Goal: Task Accomplishment & Management: Complete application form

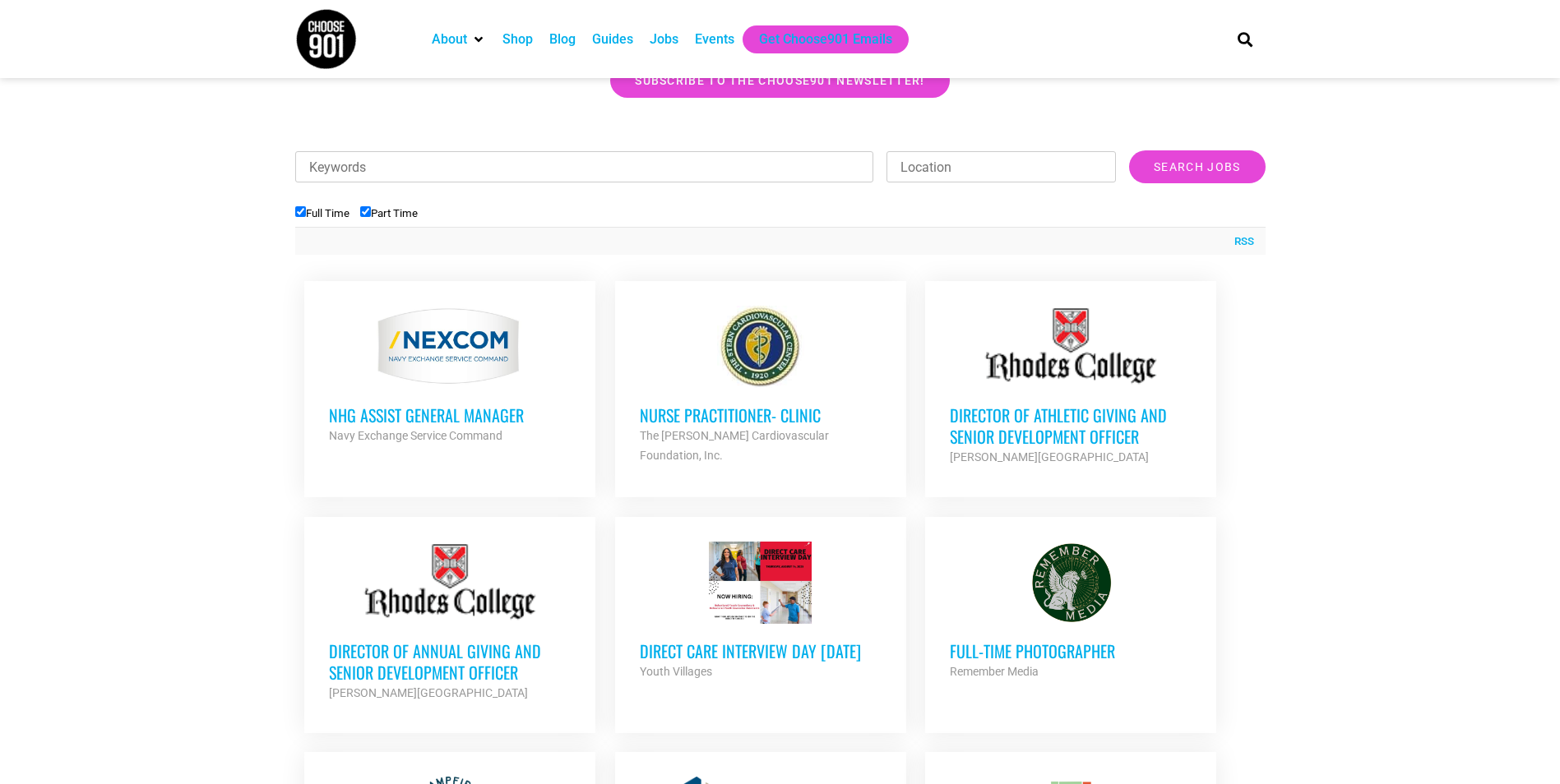
scroll to position [493, 0]
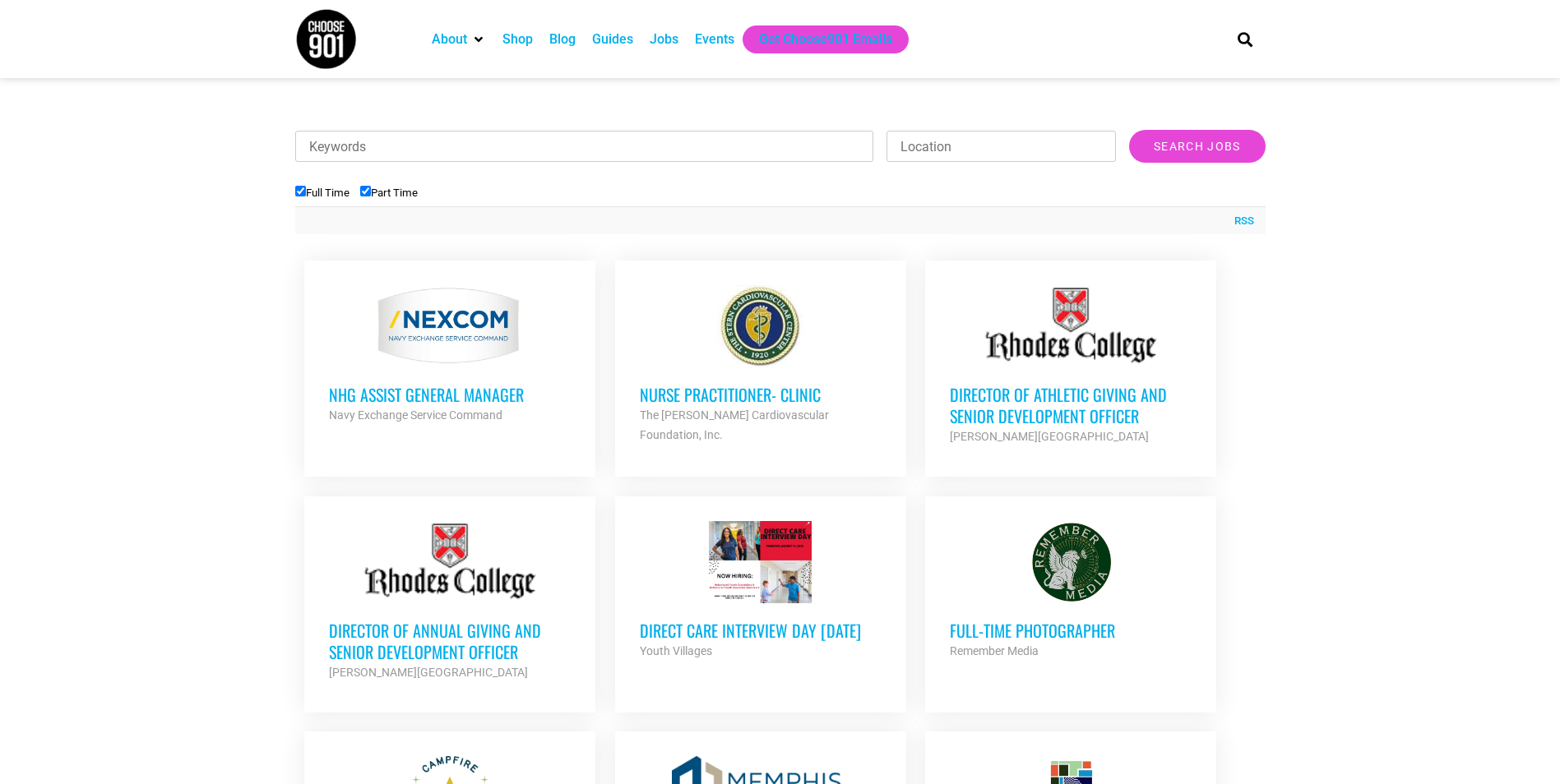
click at [806, 604] on div "Direct Care Interview Day 8/14/2025 Youth Villages Partner Org" at bounding box center [760, 632] width 241 height 57
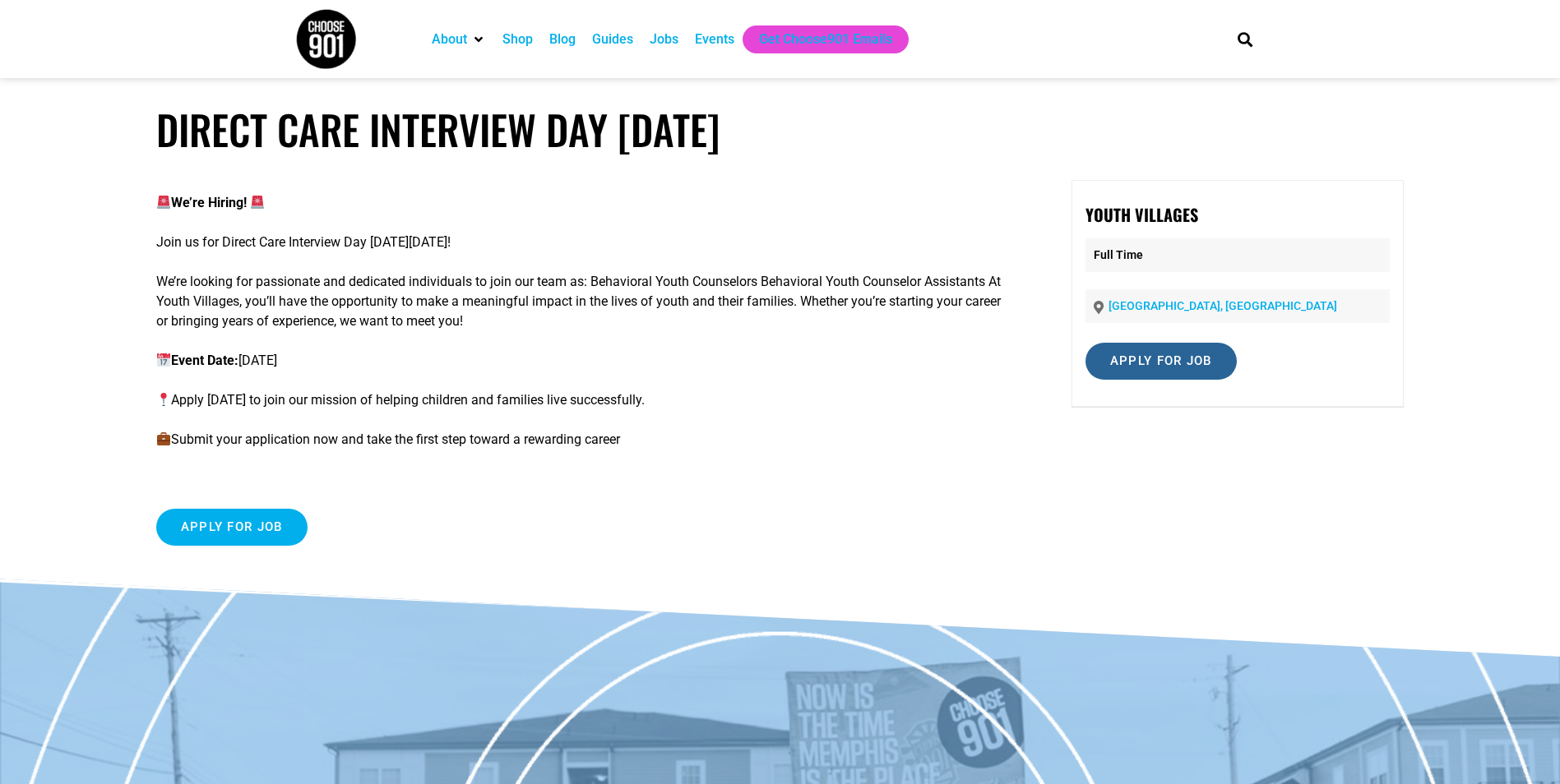
click at [1171, 369] on input "Apply for job" at bounding box center [1162, 361] width 151 height 37
click at [1186, 430] on link "careers-youthvillages.icims.com" at bounding box center [1173, 433] width 100 height 16
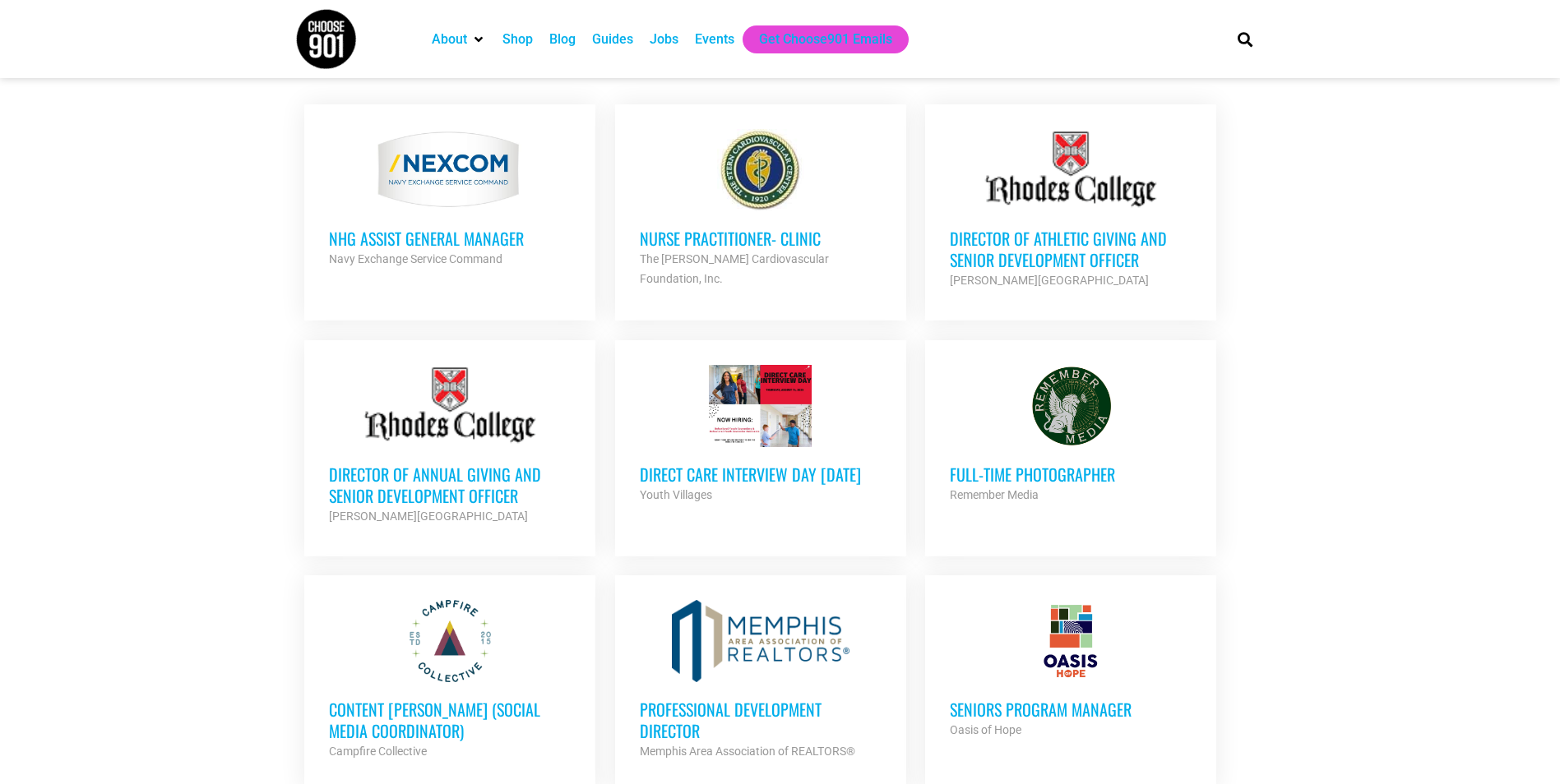
scroll to position [904, 0]
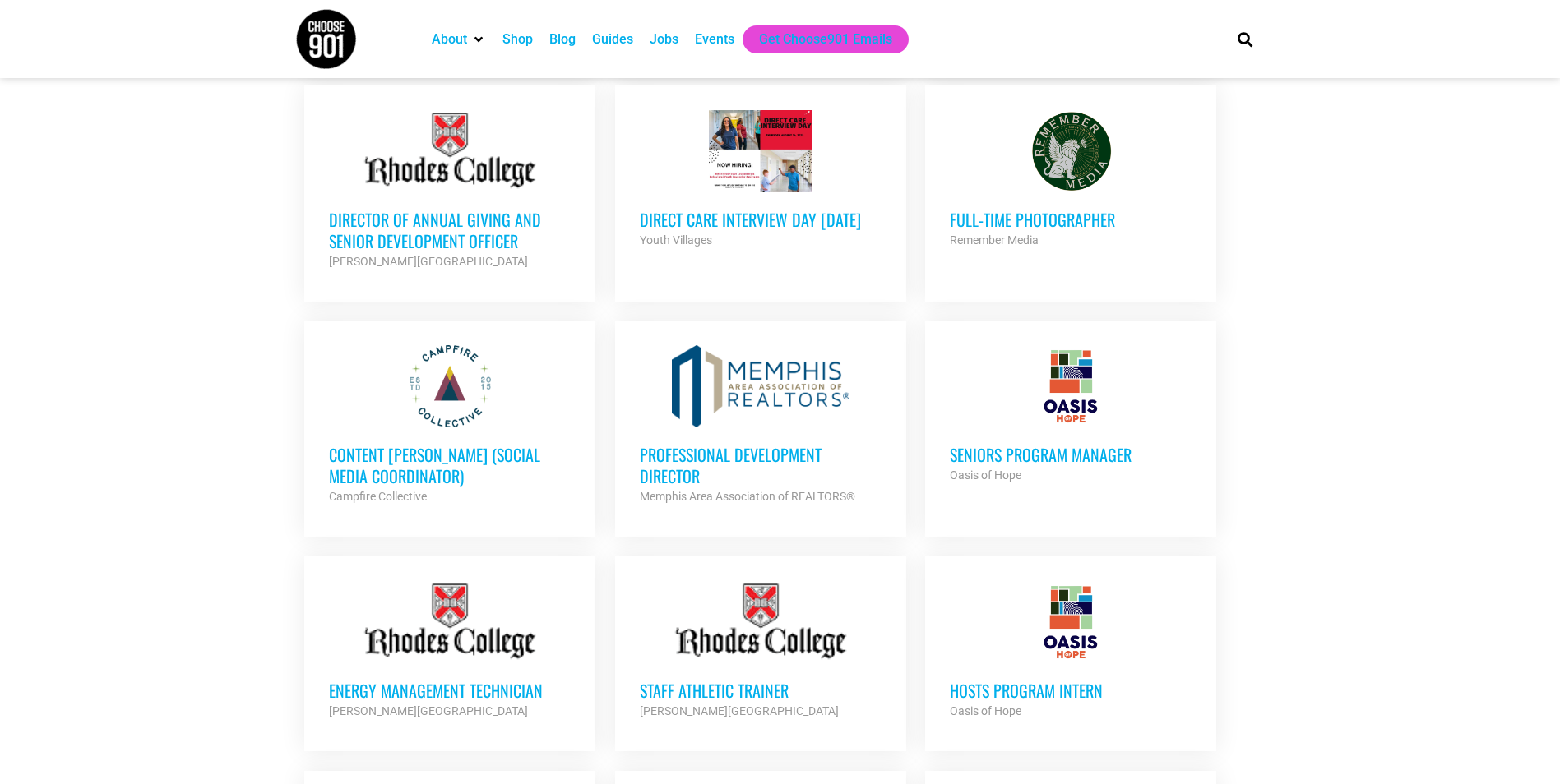
click at [1009, 458] on h3 "Seniors Program Manager" at bounding box center [1070, 455] width 241 height 21
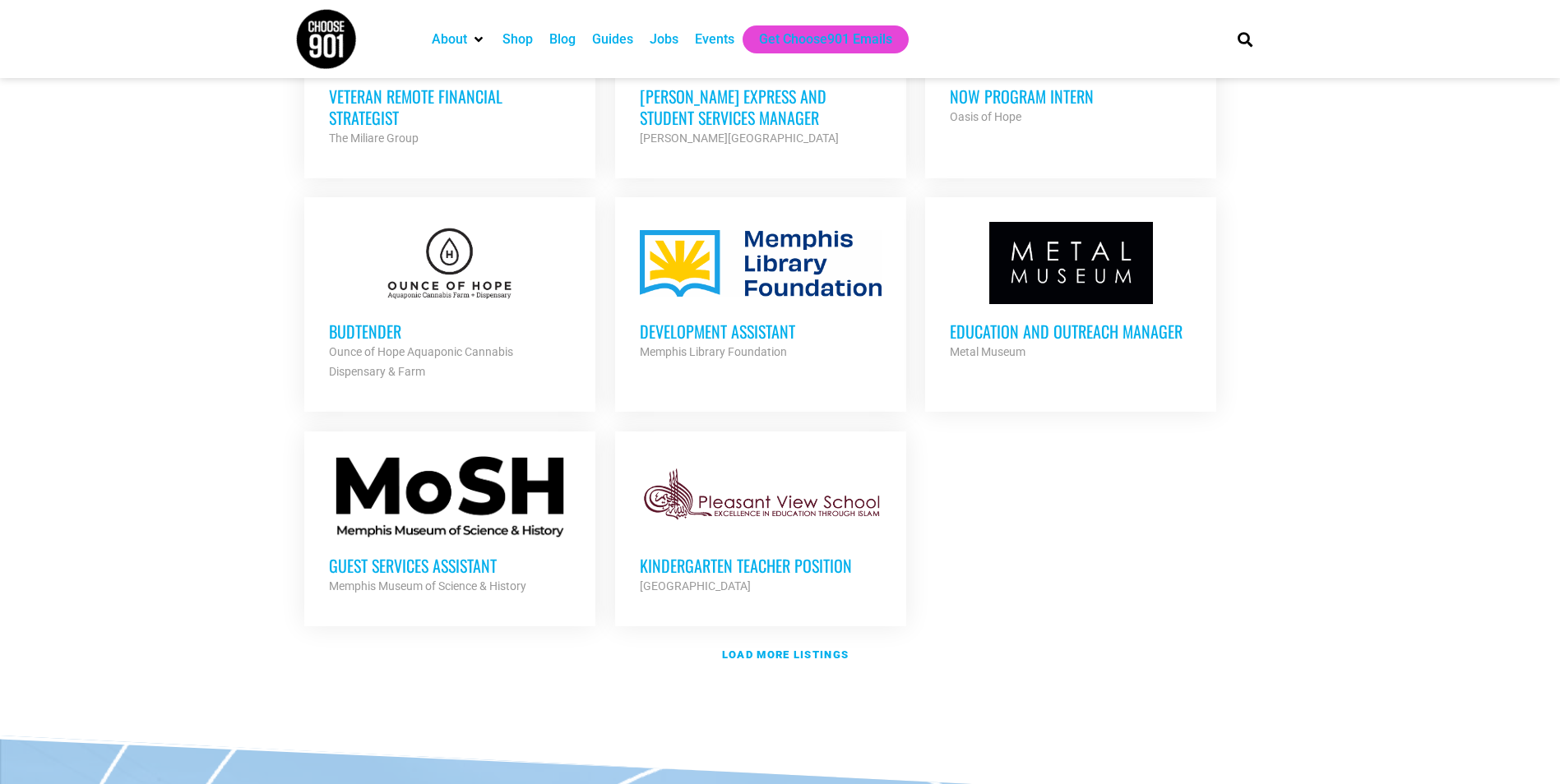
scroll to position [1726, 0]
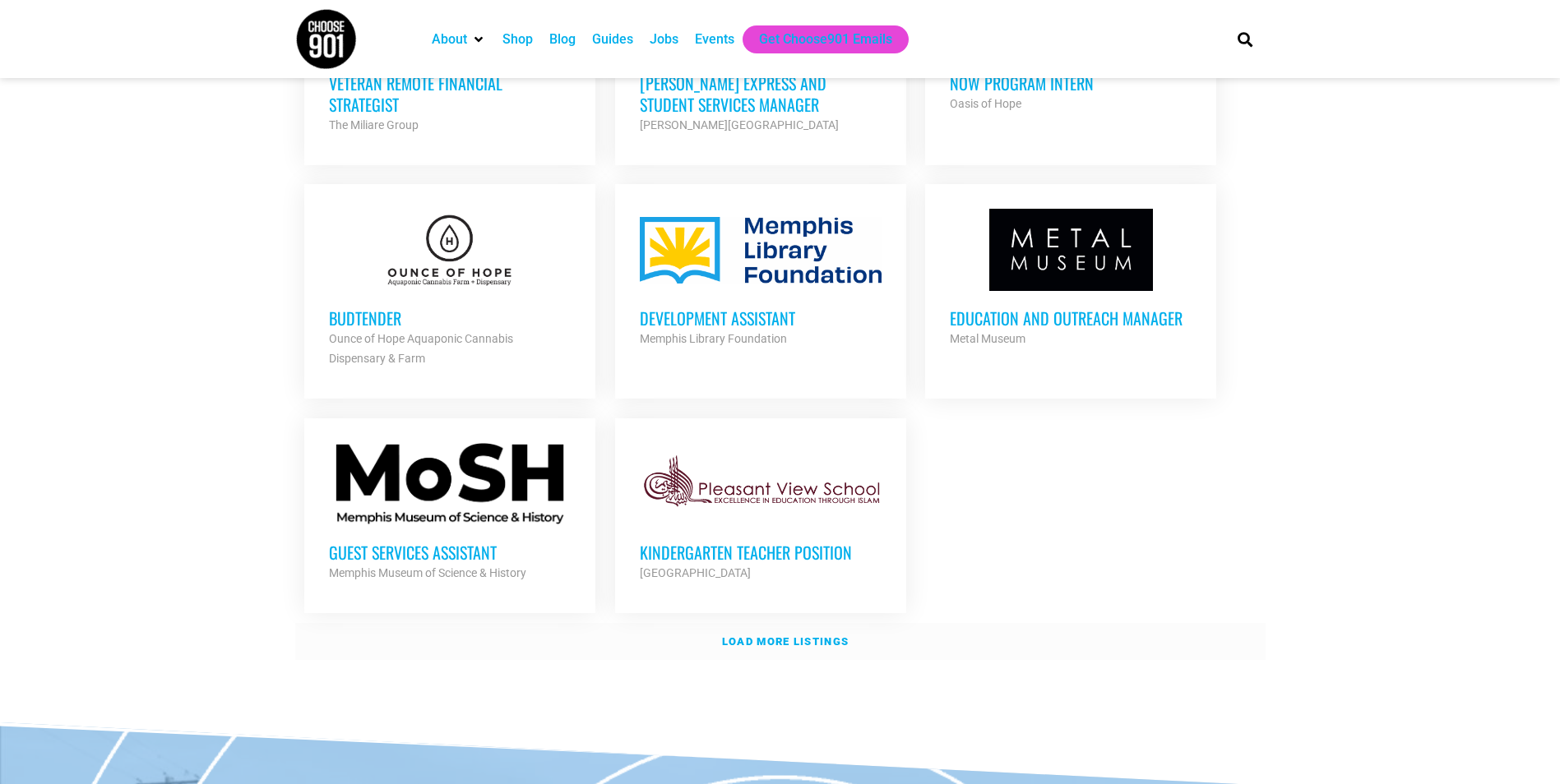
click at [840, 636] on strong "Load more listings" at bounding box center [785, 642] width 127 height 13
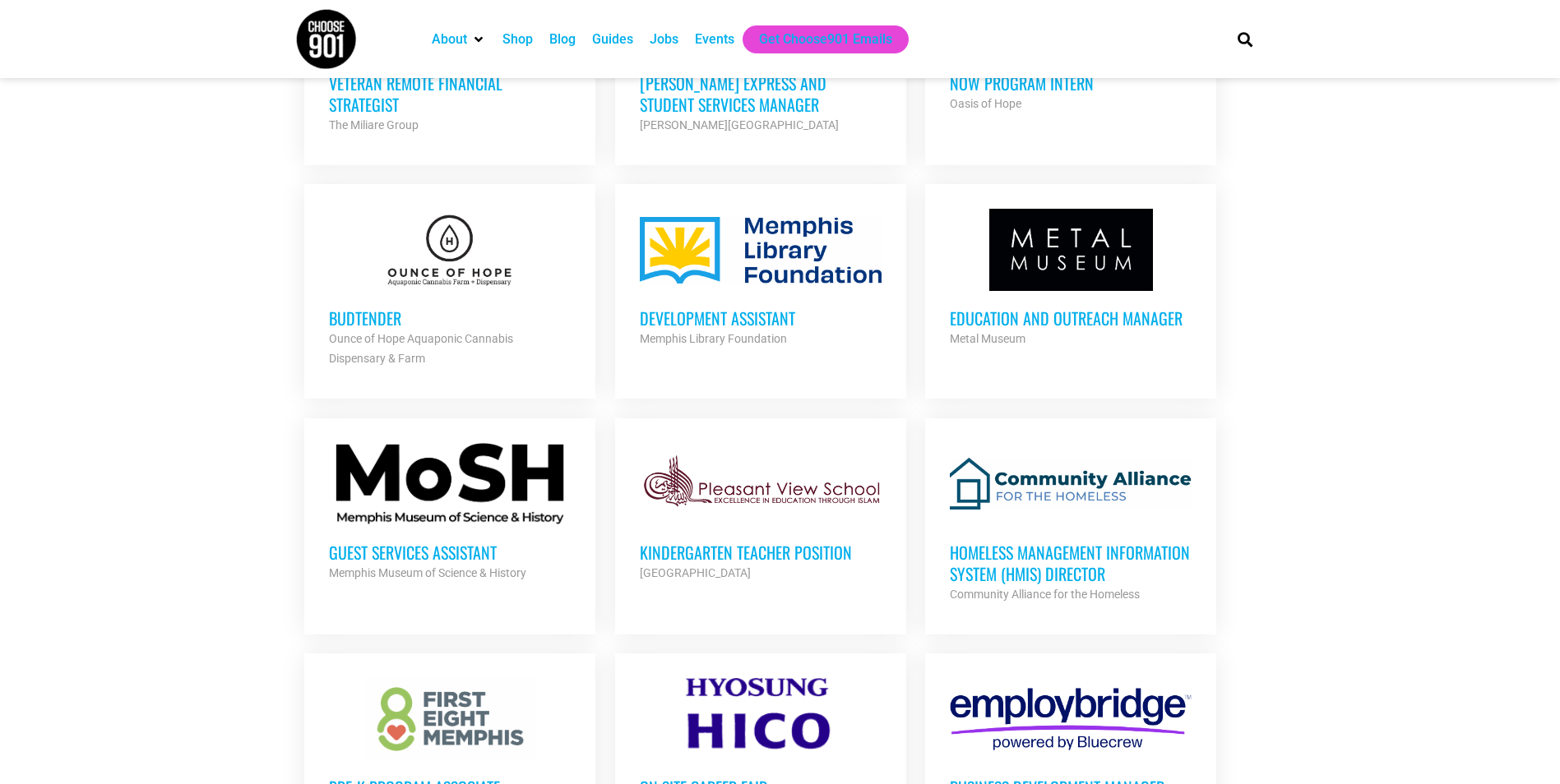
click at [702, 311] on h3 "Development Assistant" at bounding box center [760, 318] width 241 height 21
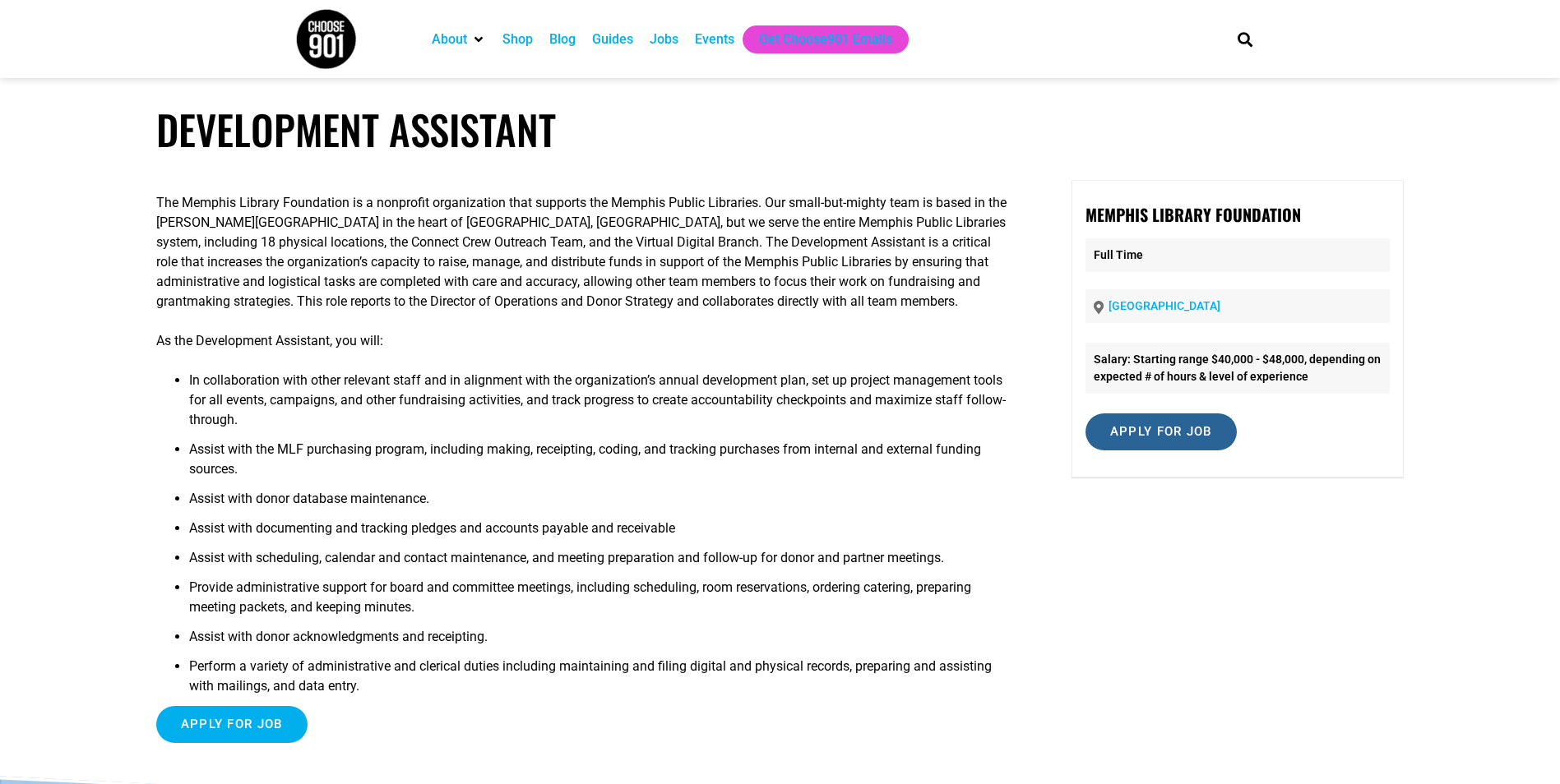
click at [1173, 433] on input "Apply for job" at bounding box center [1162, 432] width 151 height 37
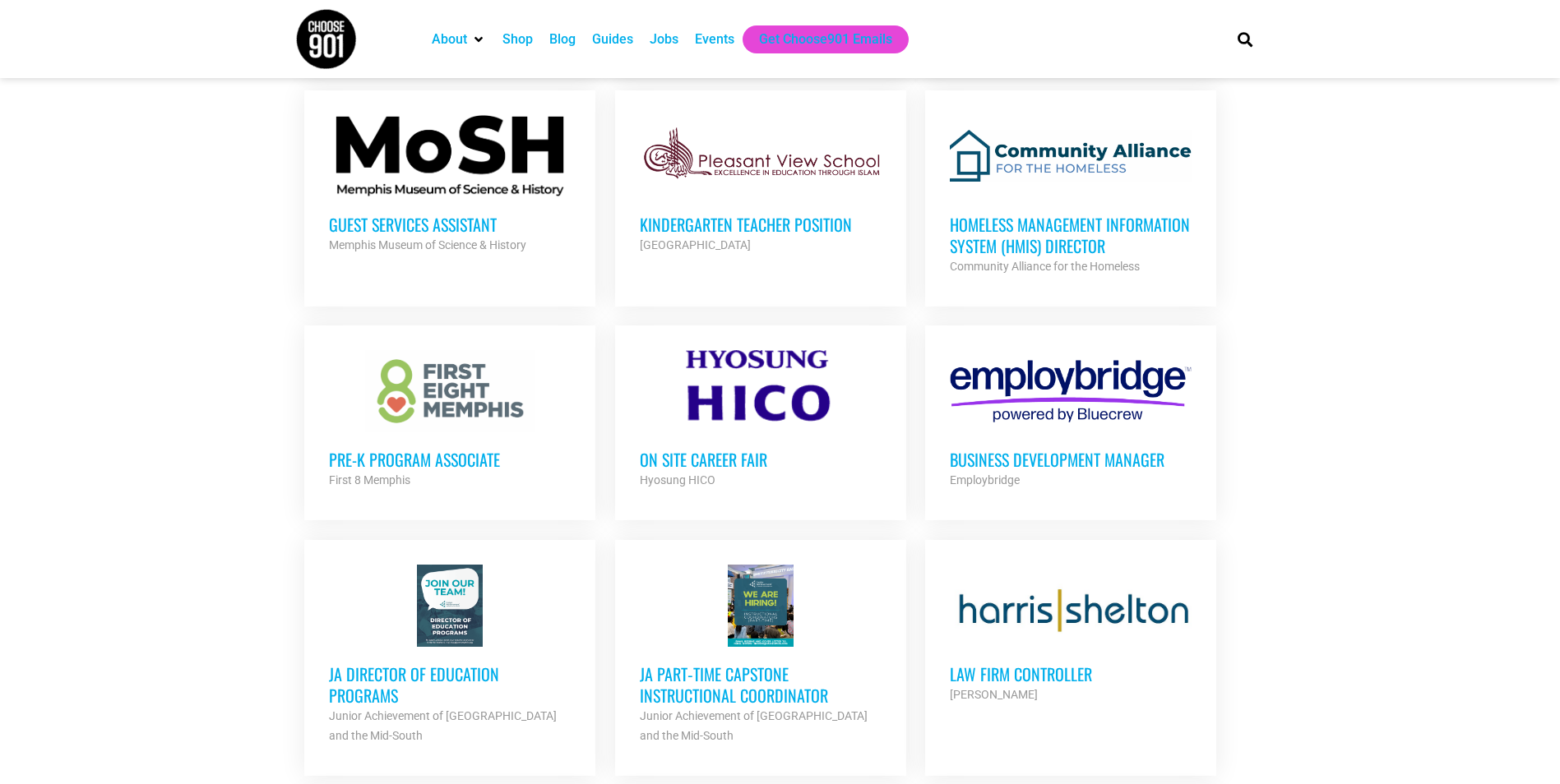
scroll to position [2055, 0]
click at [714, 456] on h3 "On Site Career Fair" at bounding box center [760, 458] width 241 height 21
click at [355, 649] on div "JA Director of Education Programs Junior Achievement of Memphis and the Mid-Sou…" at bounding box center [449, 696] width 241 height 99
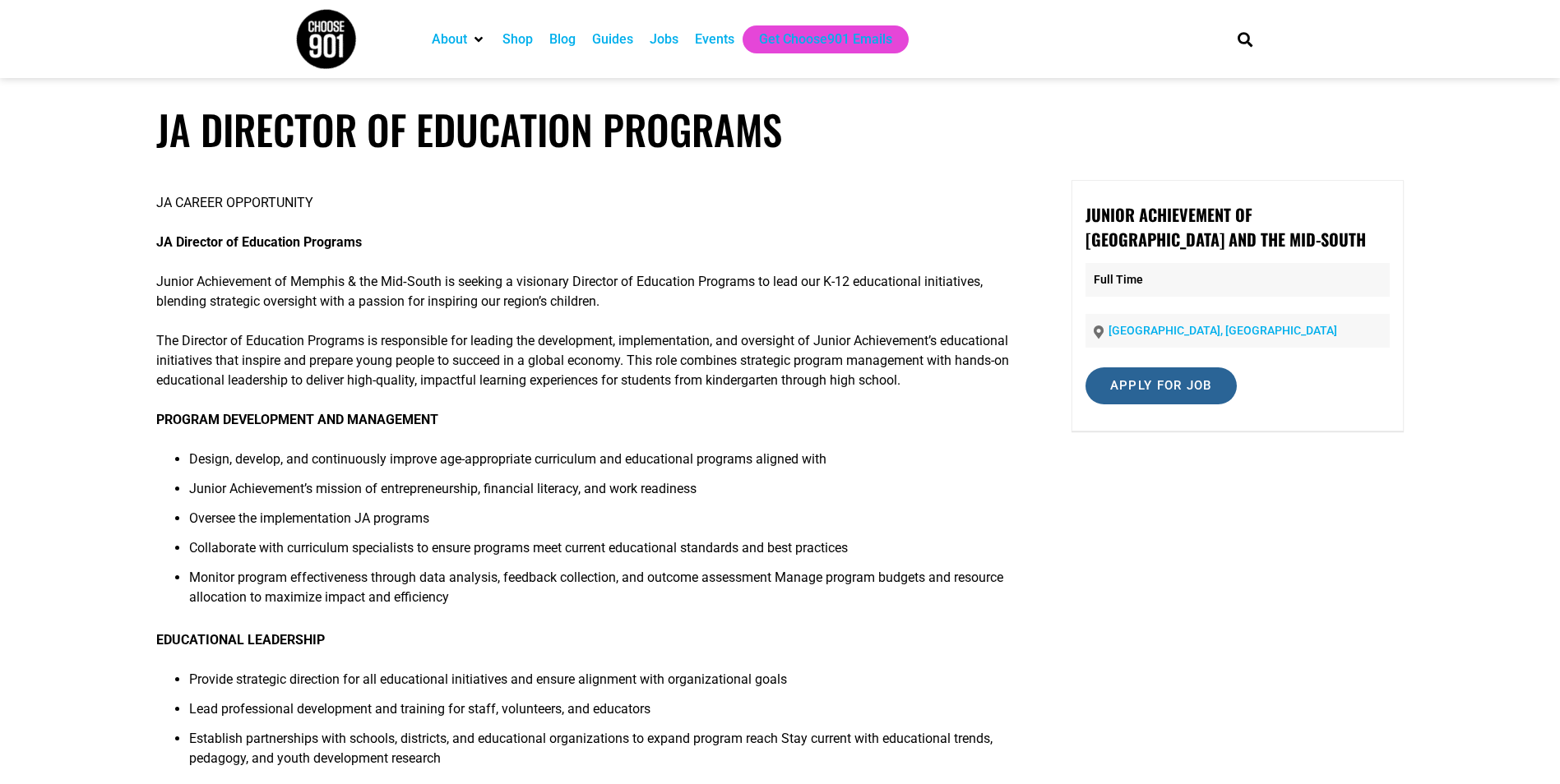
click at [1173, 382] on input "Apply for job" at bounding box center [1162, 386] width 151 height 37
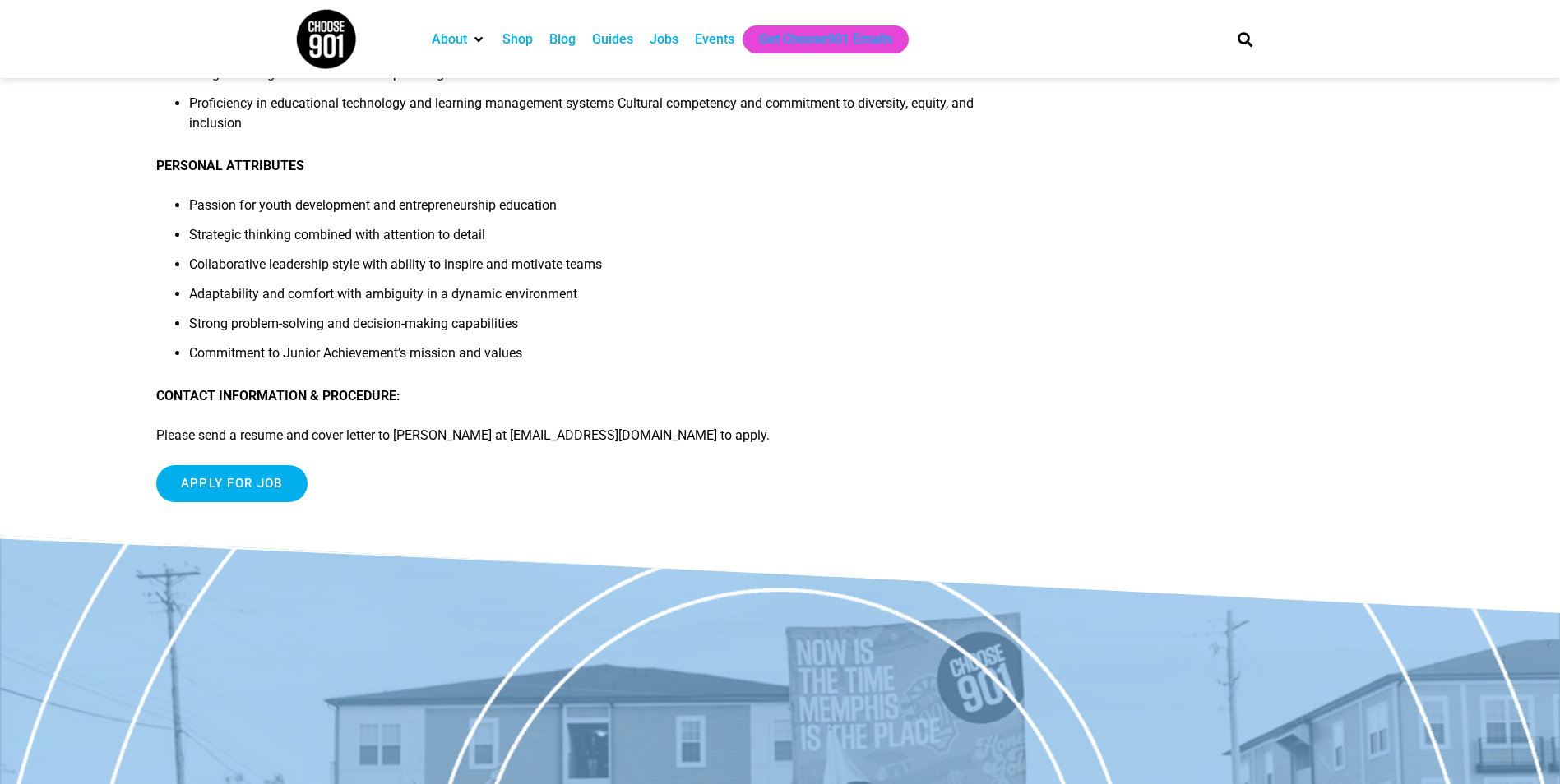
scroll to position [1644, 0]
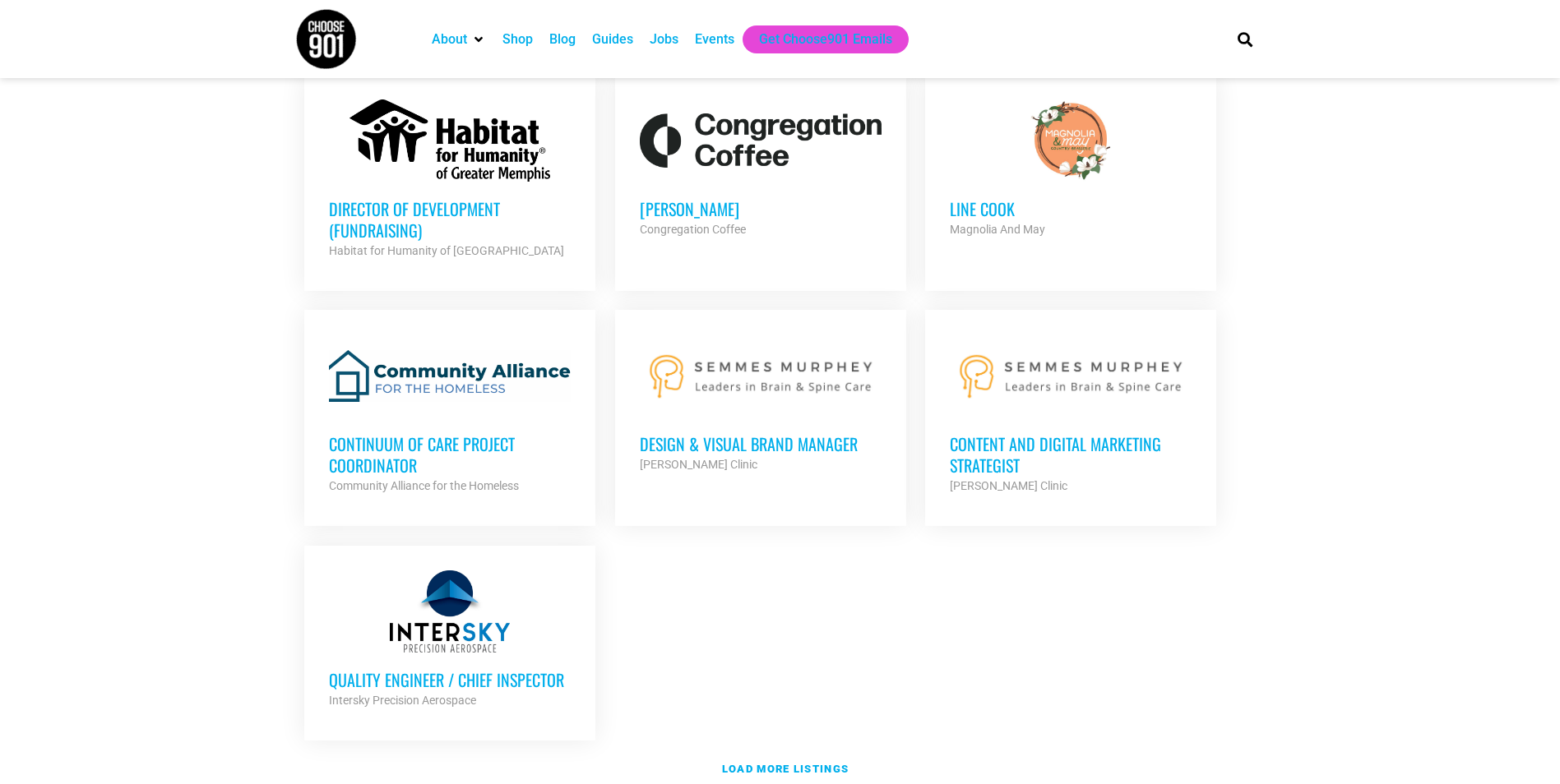
scroll to position [3288, 0]
click at [799, 762] on strong "Load more listings" at bounding box center [785, 768] width 127 height 13
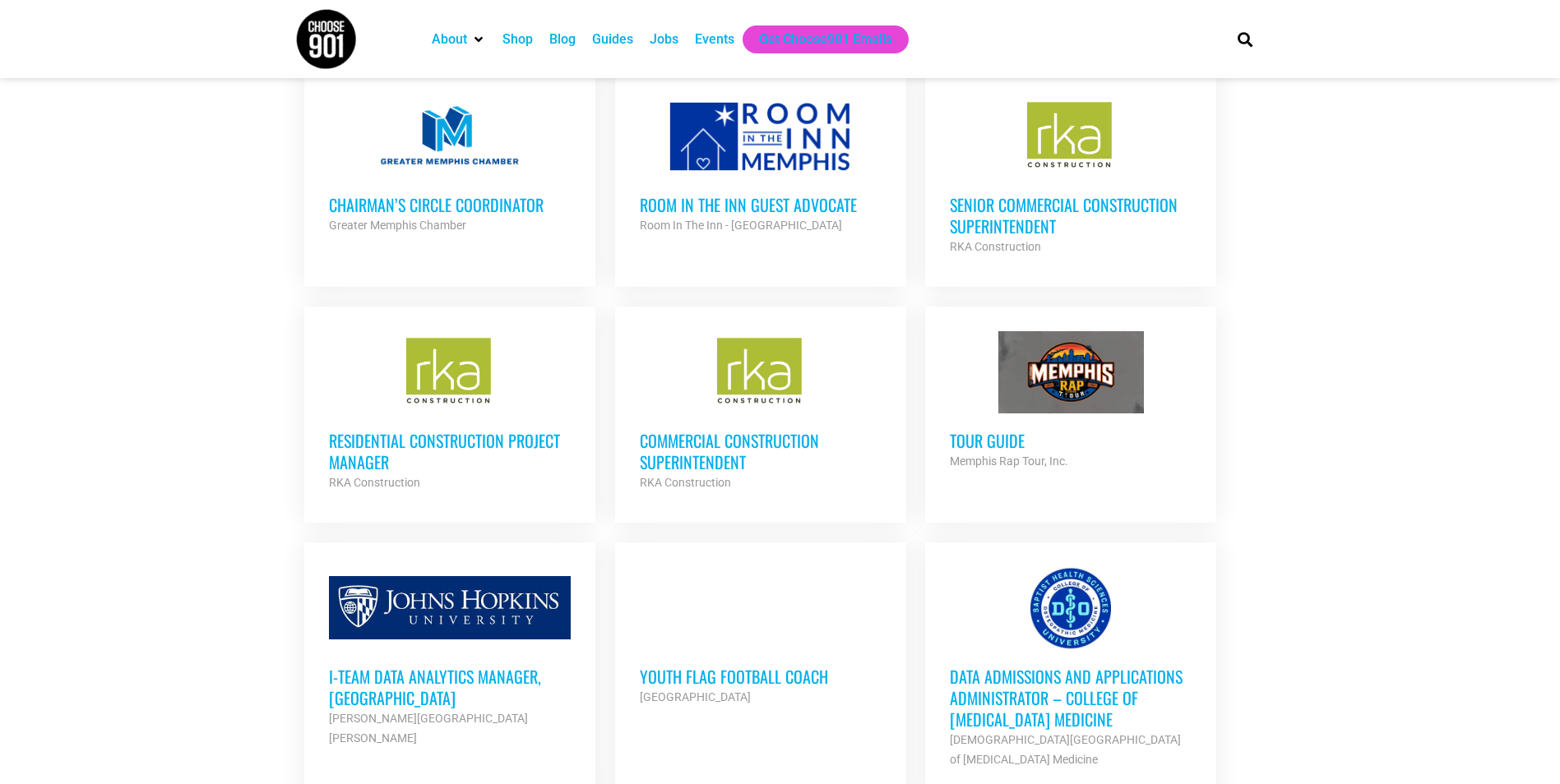
scroll to position [4028, 0]
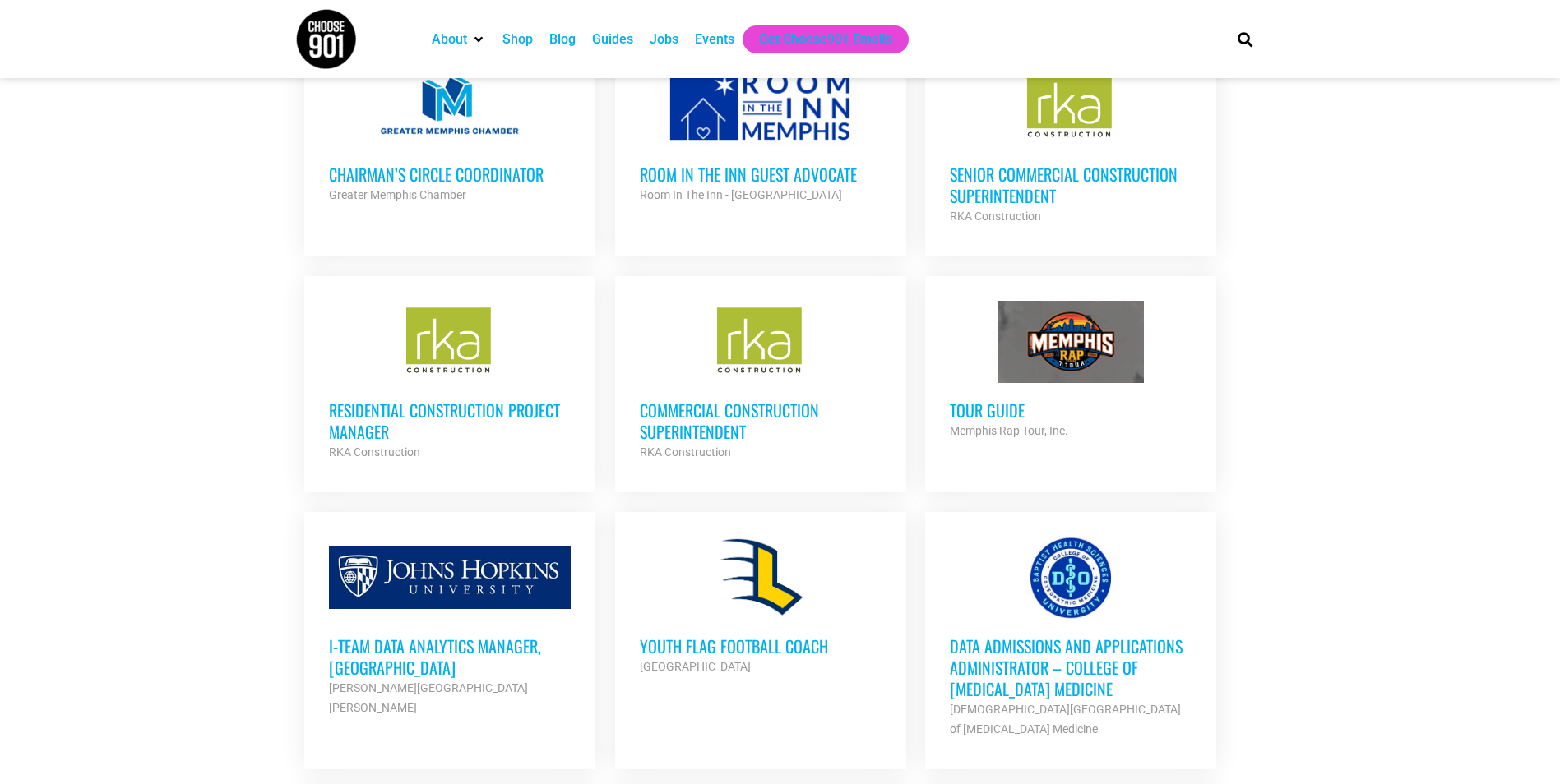
click at [979, 424] on strong "Memphis Rap Tour, Inc." at bounding box center [1009, 431] width 118 height 14
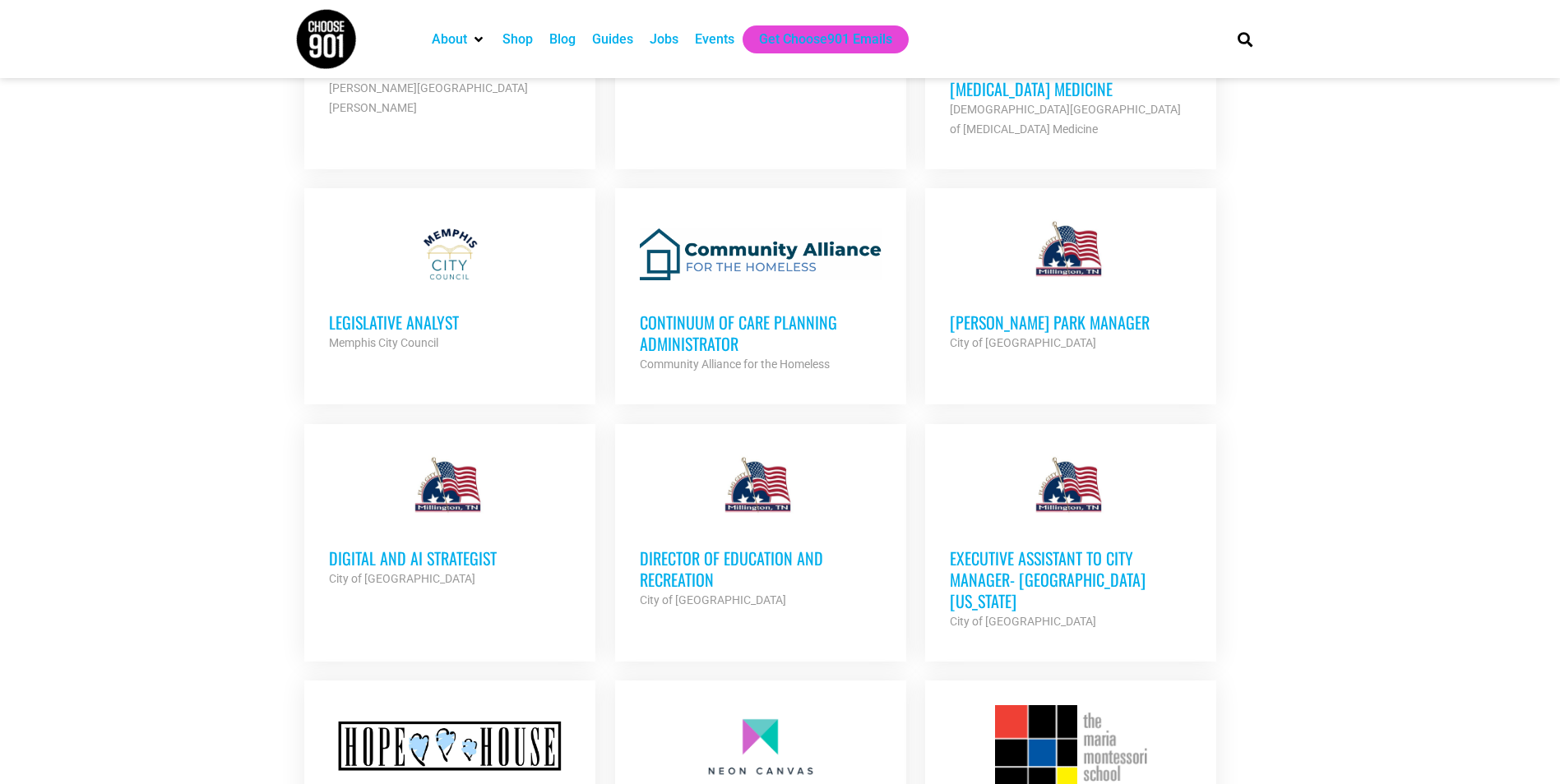
scroll to position [4686, 0]
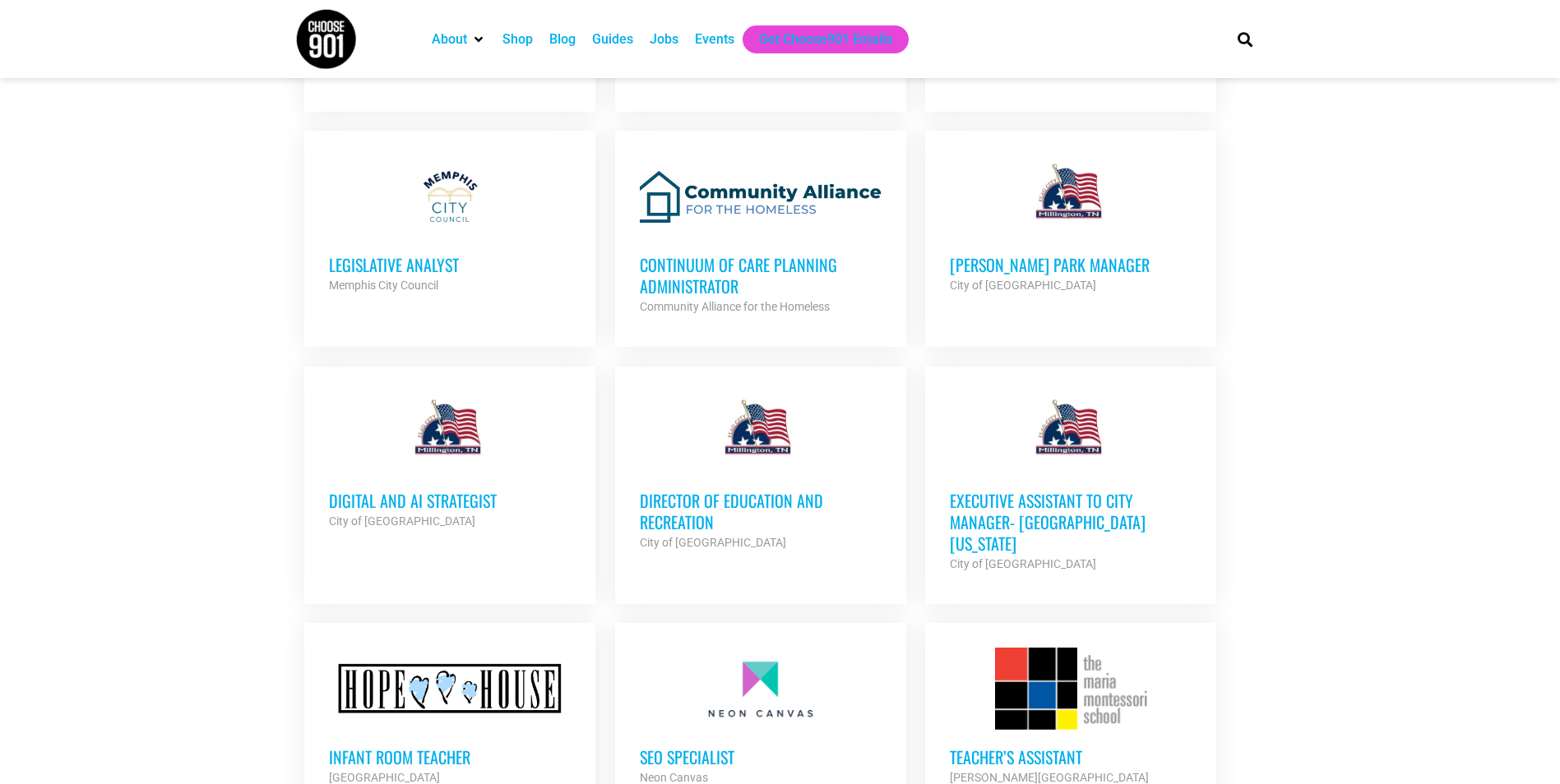
click at [694, 507] on h3 "Director of Education and Recreation" at bounding box center [760, 512] width 241 height 43
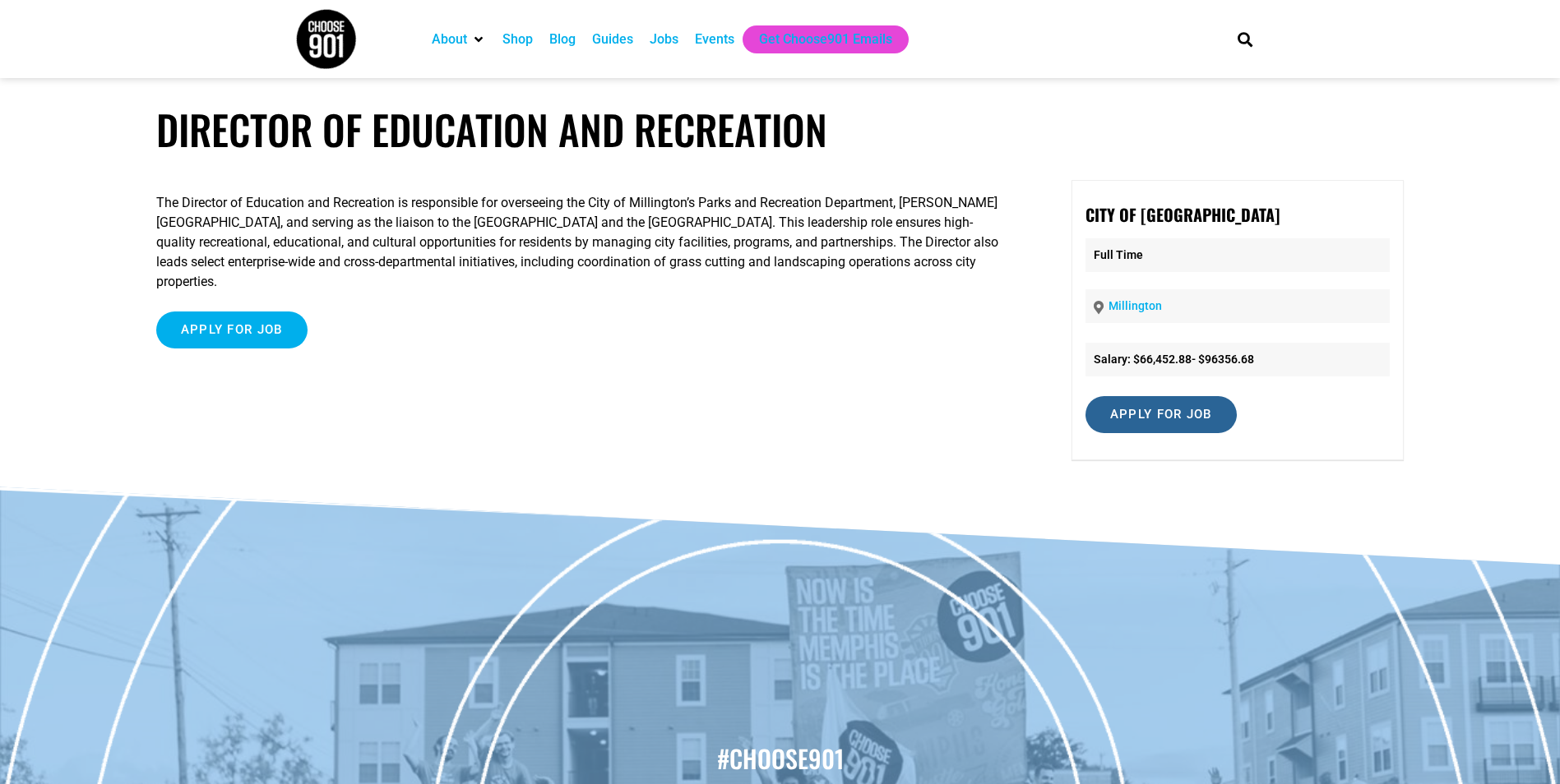
click at [1156, 420] on input "Apply for job" at bounding box center [1162, 415] width 151 height 37
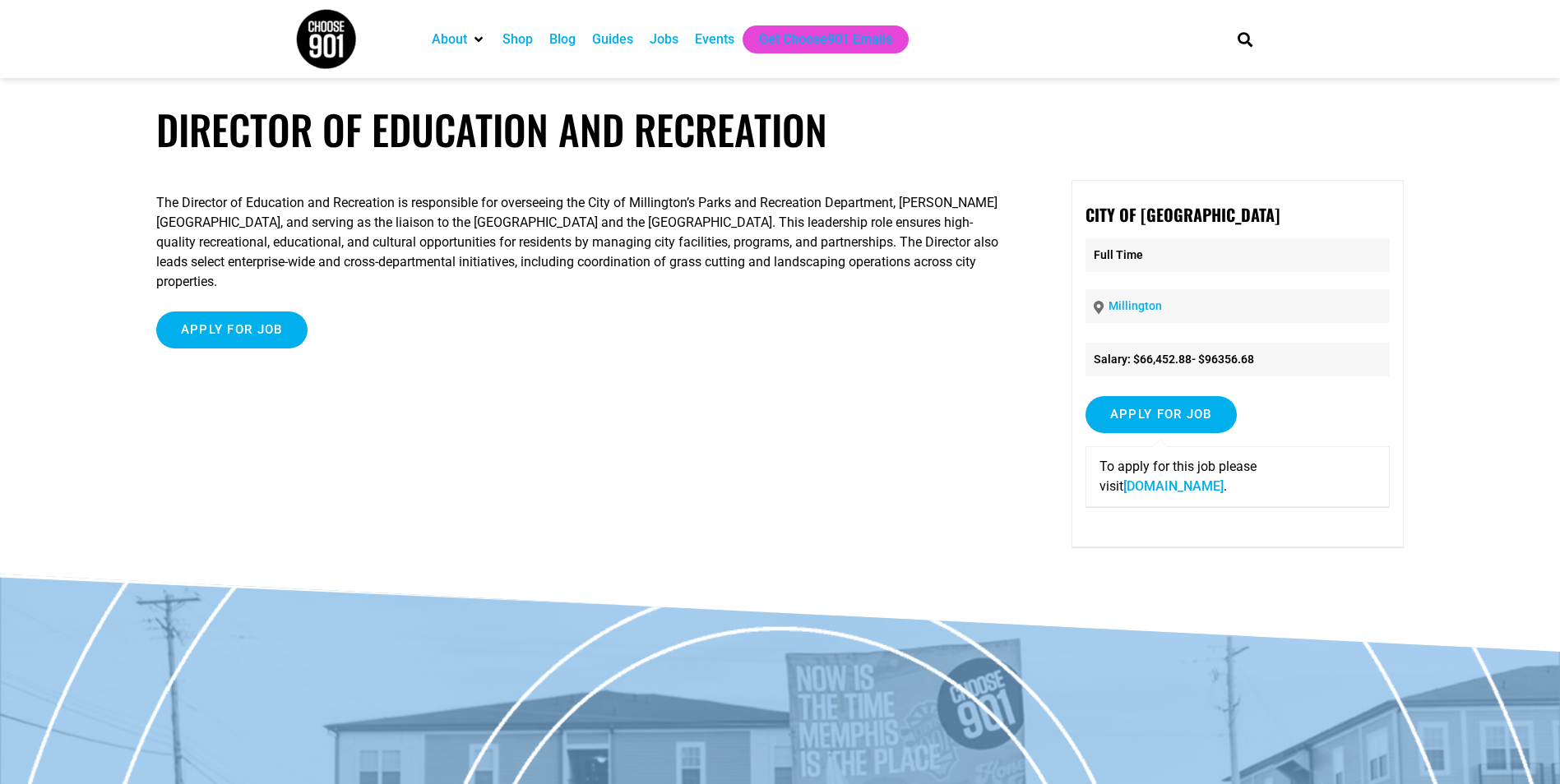
click at [1175, 490] on link "[DOMAIN_NAME]" at bounding box center [1173, 486] width 100 height 16
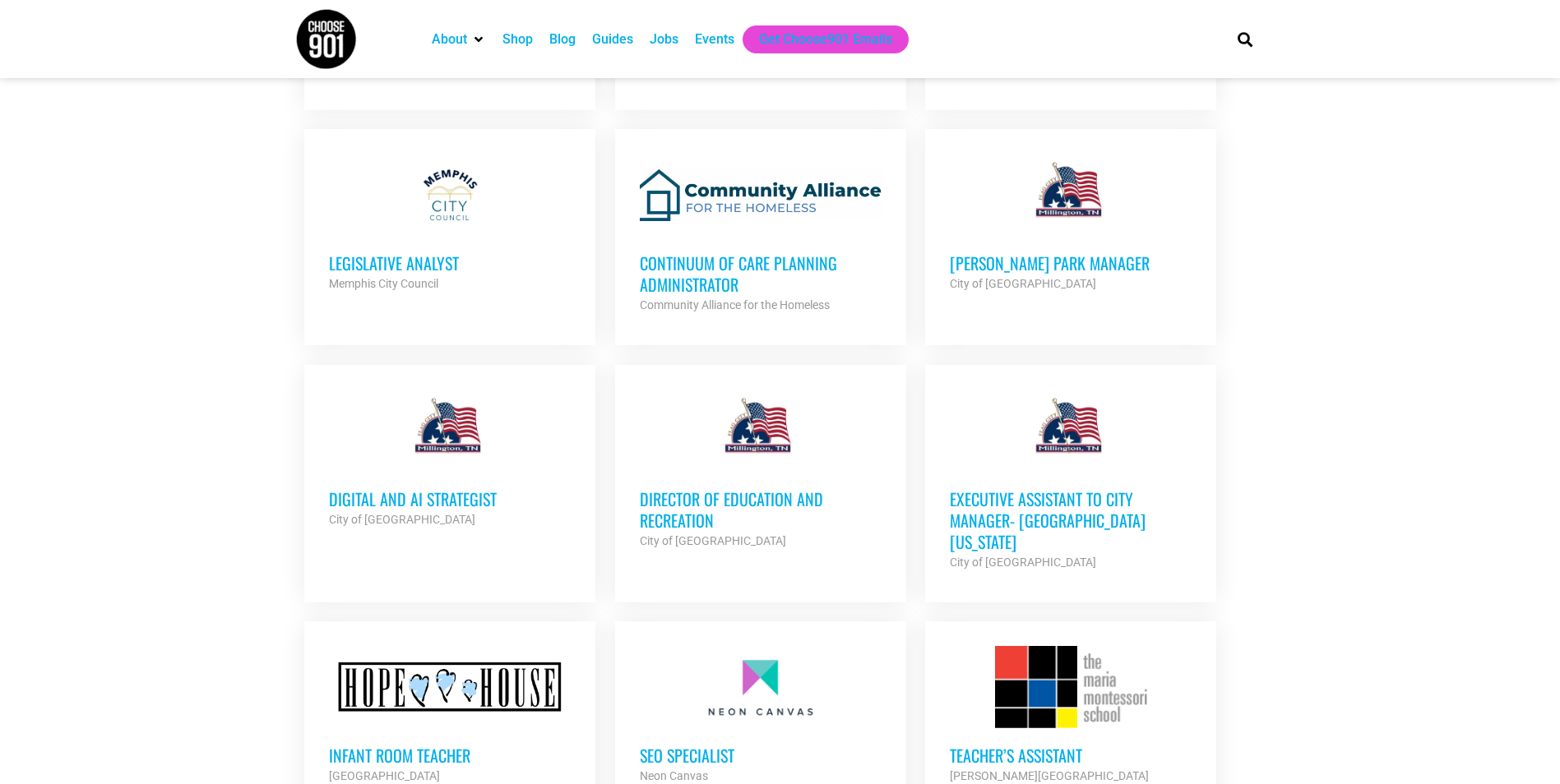
click at [1087, 488] on h3 "Executive Assistant to City Manager- Millington Tennessee" at bounding box center [1070, 520] width 241 height 64
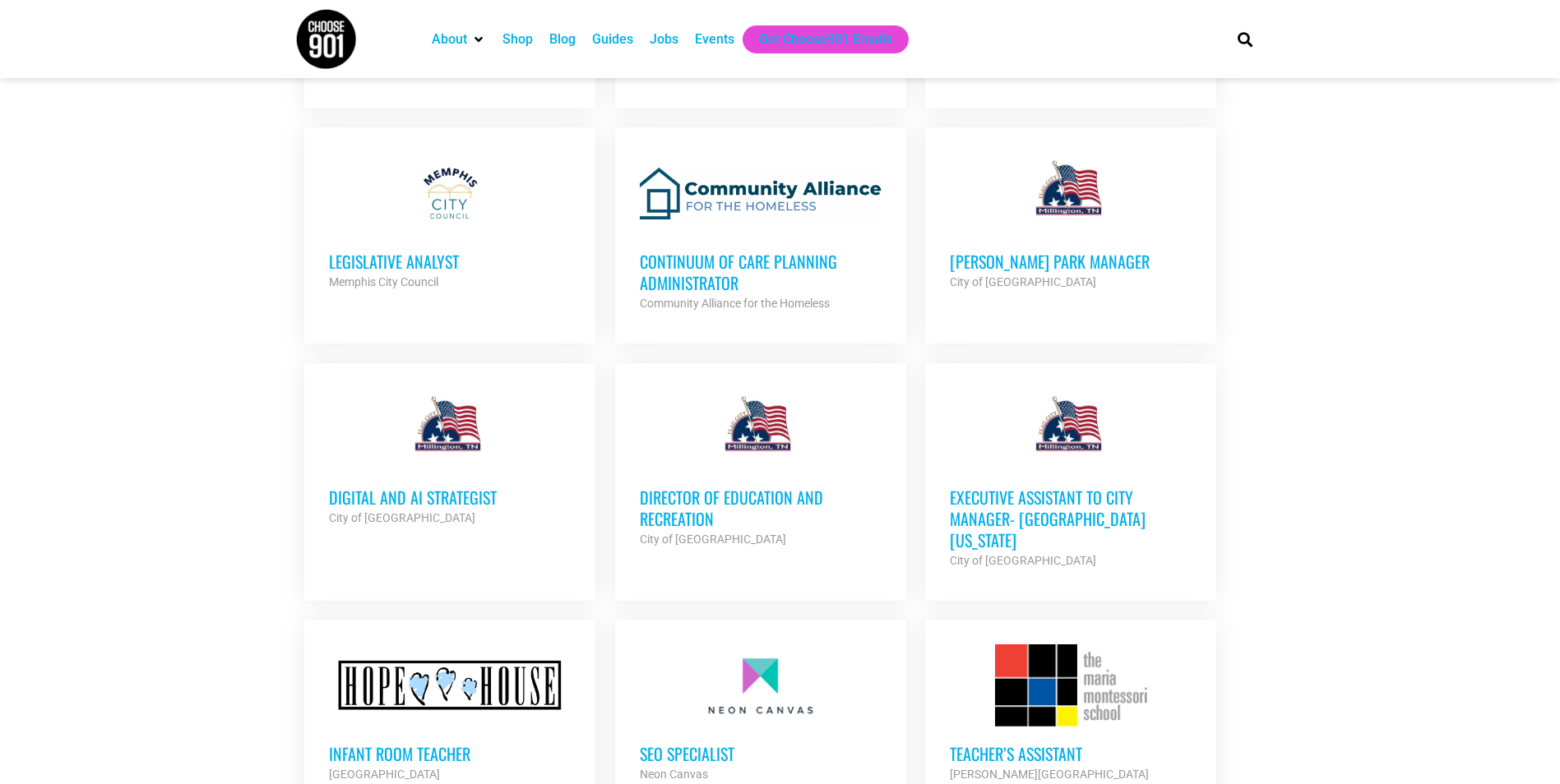
click at [416, 486] on h3 "Digital and AI Strategist" at bounding box center [449, 497] width 241 height 21
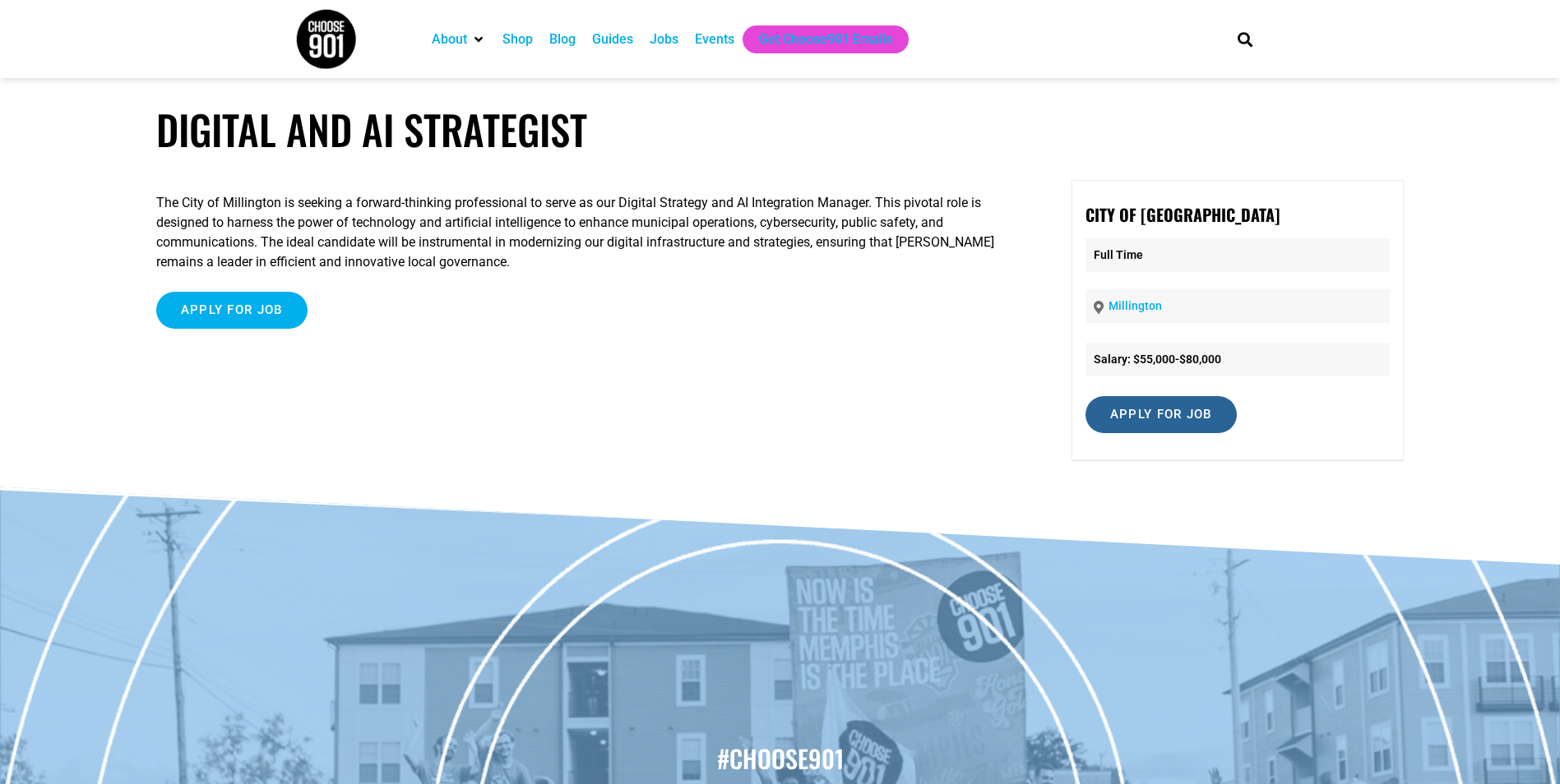
click at [1139, 409] on input "Apply for job" at bounding box center [1162, 415] width 151 height 37
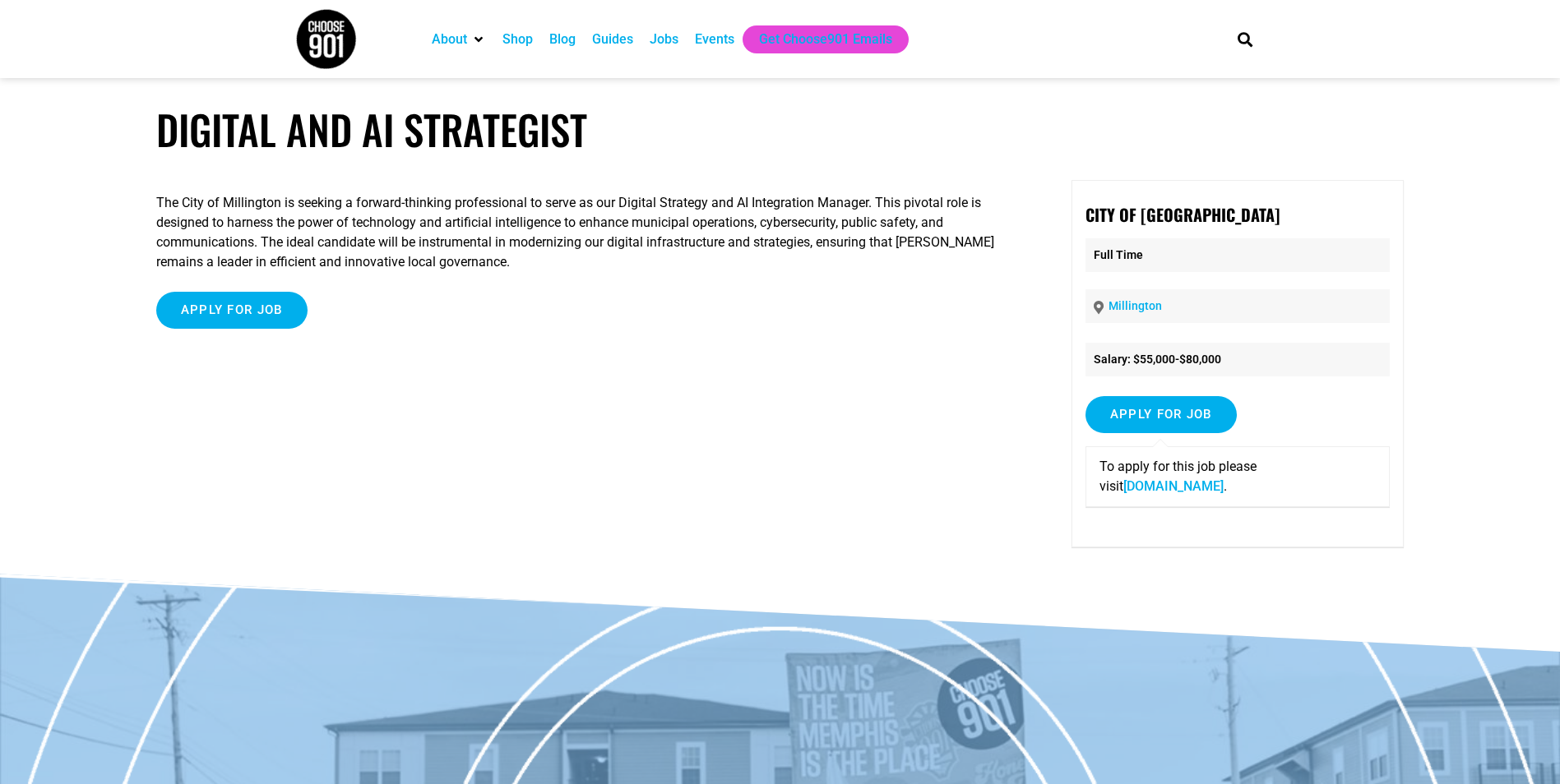
click at [1125, 485] on link "www.millingtontn.gov" at bounding box center [1173, 486] width 100 height 16
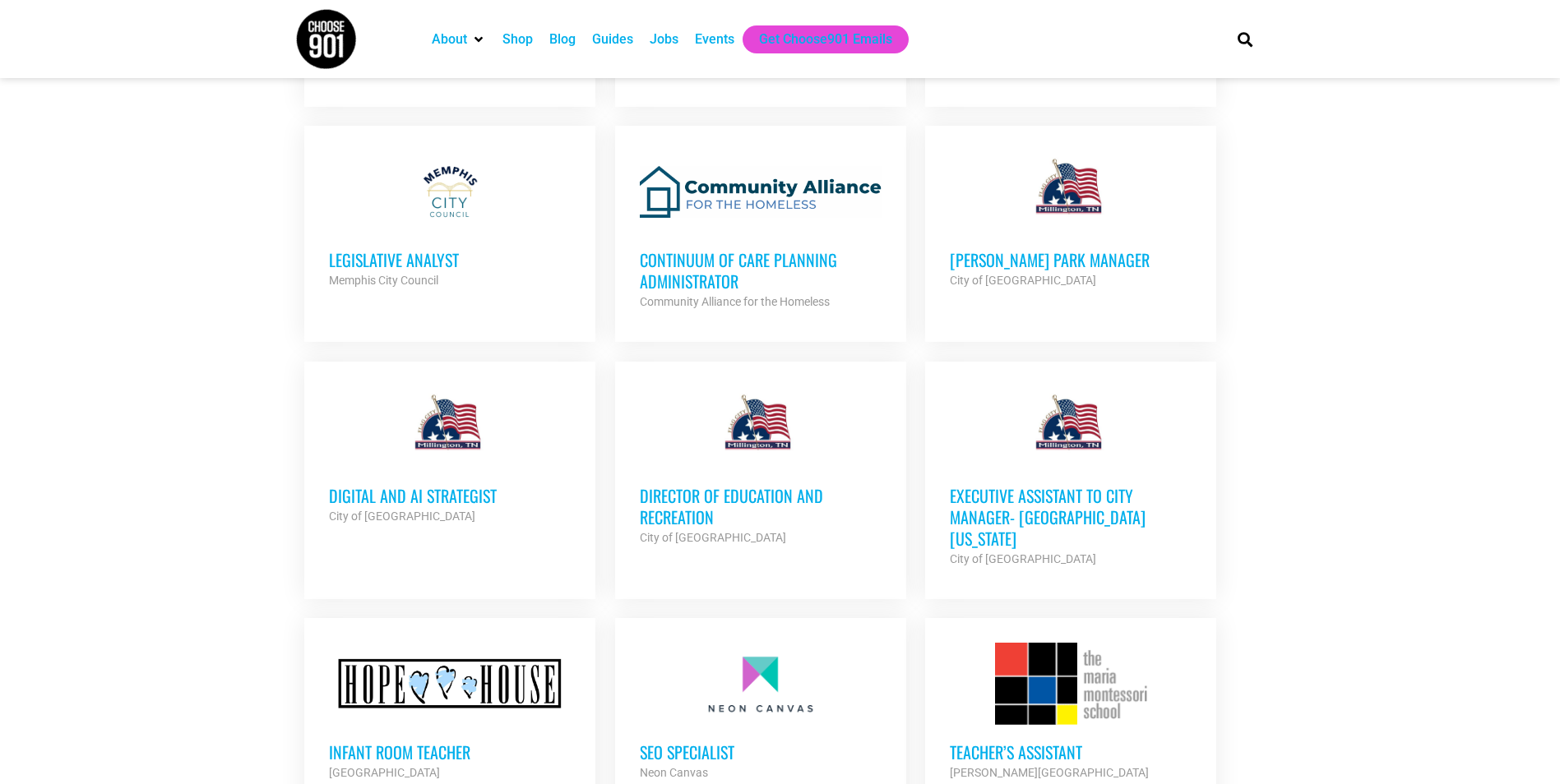
click at [1042, 491] on h3 "Executive Assistant to City Manager- [GEOGRAPHIC_DATA] [US_STATE]" at bounding box center [1070, 517] width 241 height 64
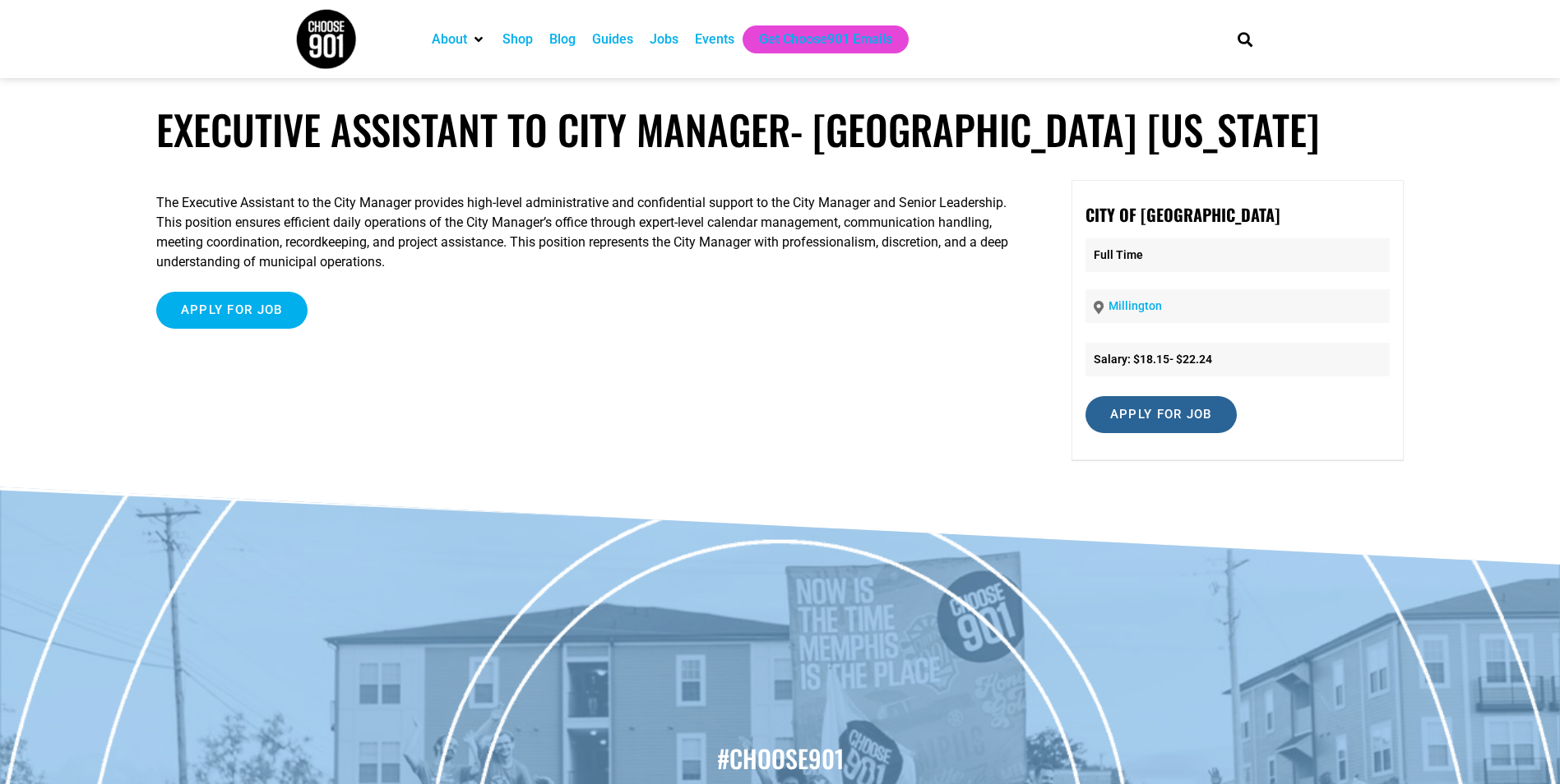
click at [1161, 416] on input "Apply for job" at bounding box center [1162, 415] width 151 height 37
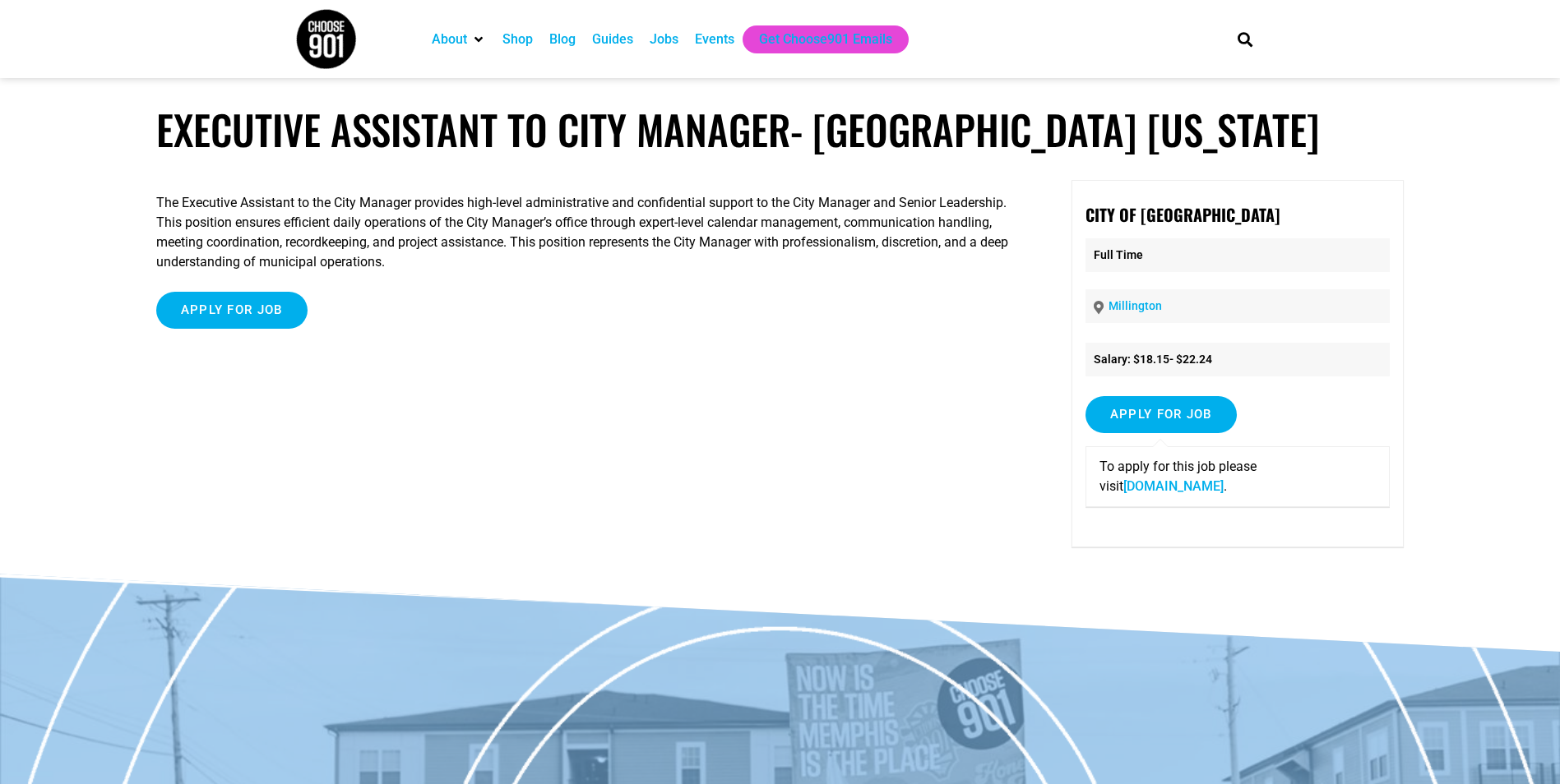
click at [1180, 485] on link "www.millingtontn.gov" at bounding box center [1173, 486] width 100 height 16
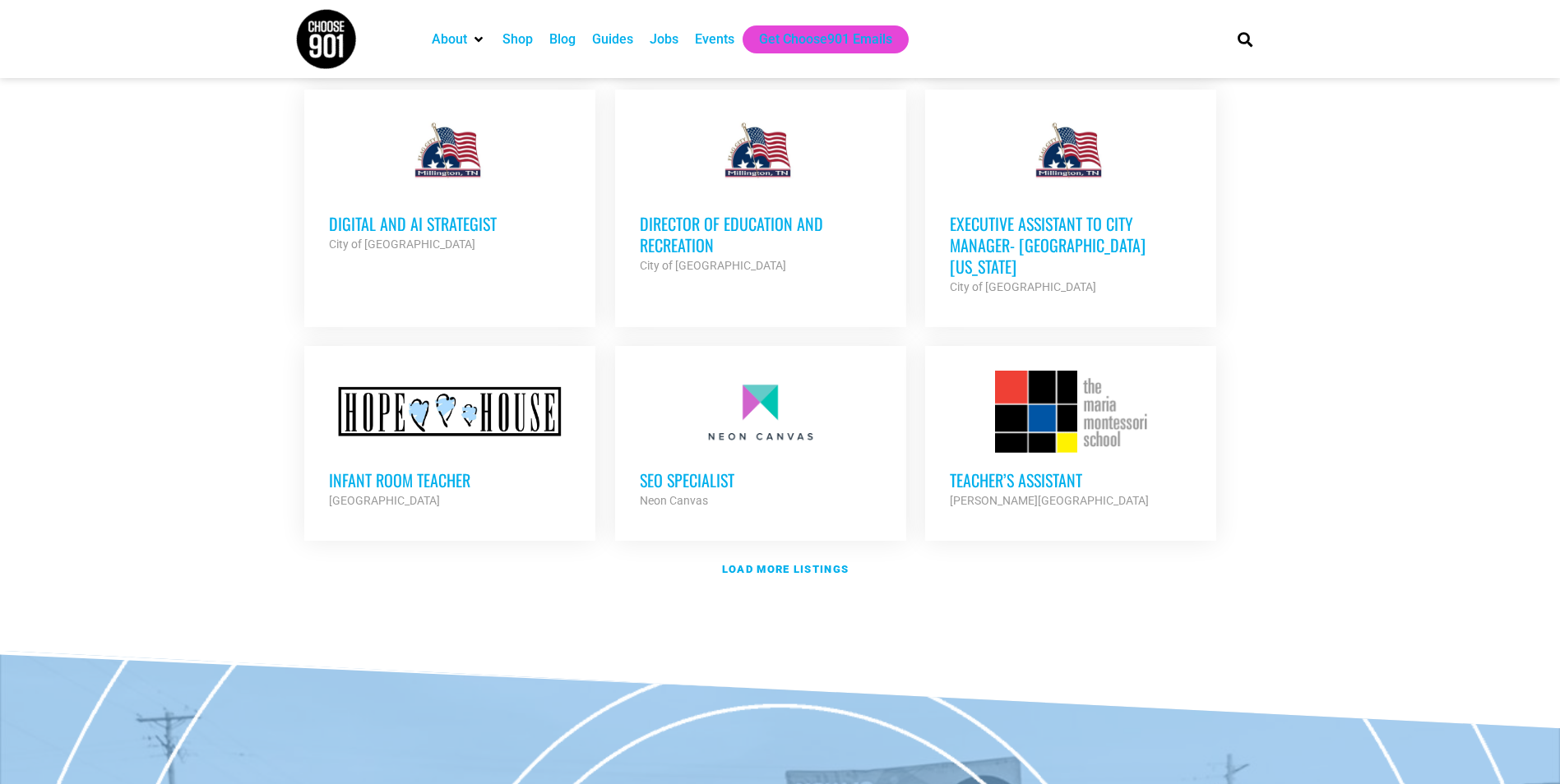
scroll to position [5103, 0]
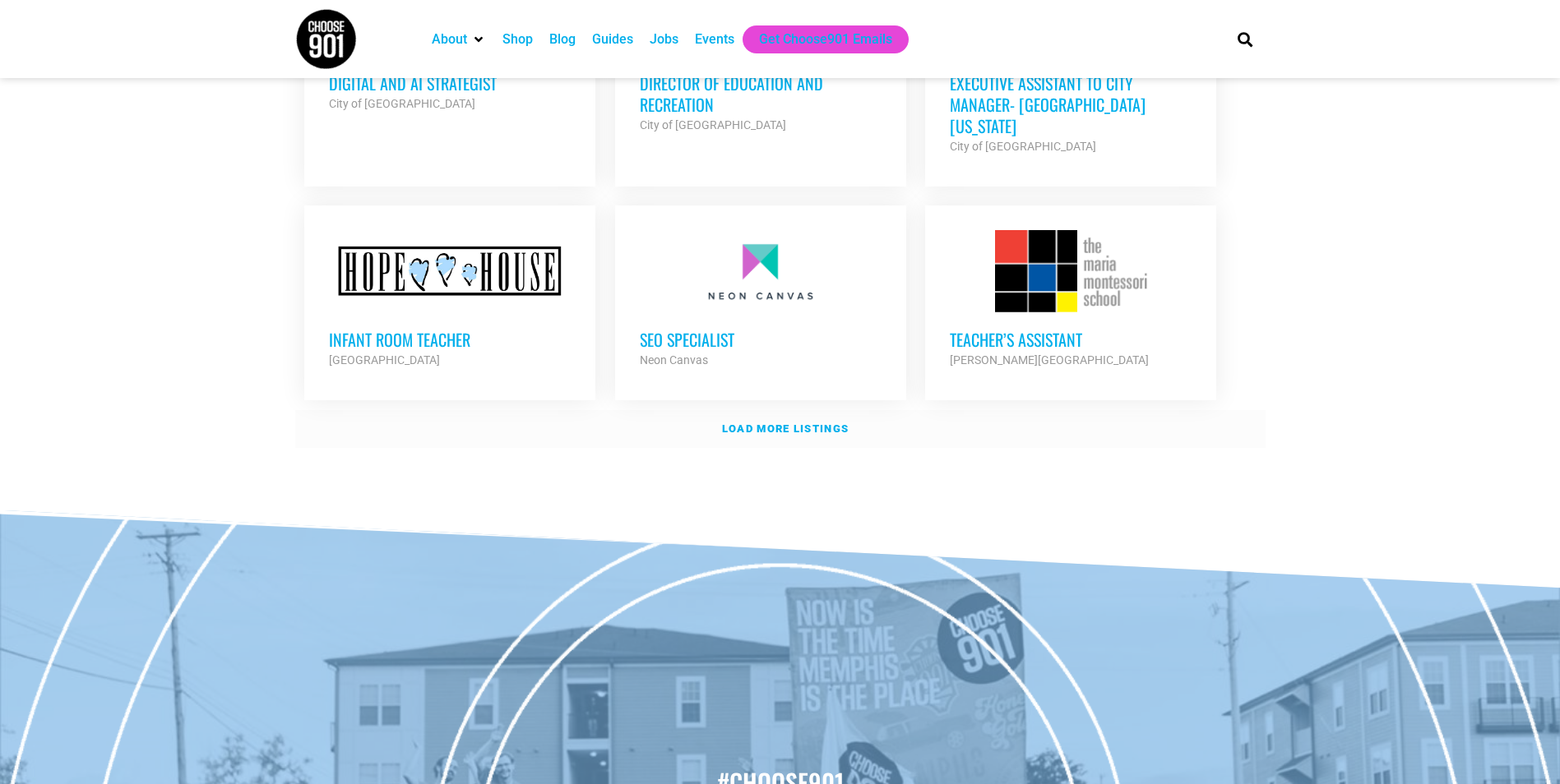
click at [790, 410] on link "Load more listings" at bounding box center [780, 428] width 971 height 38
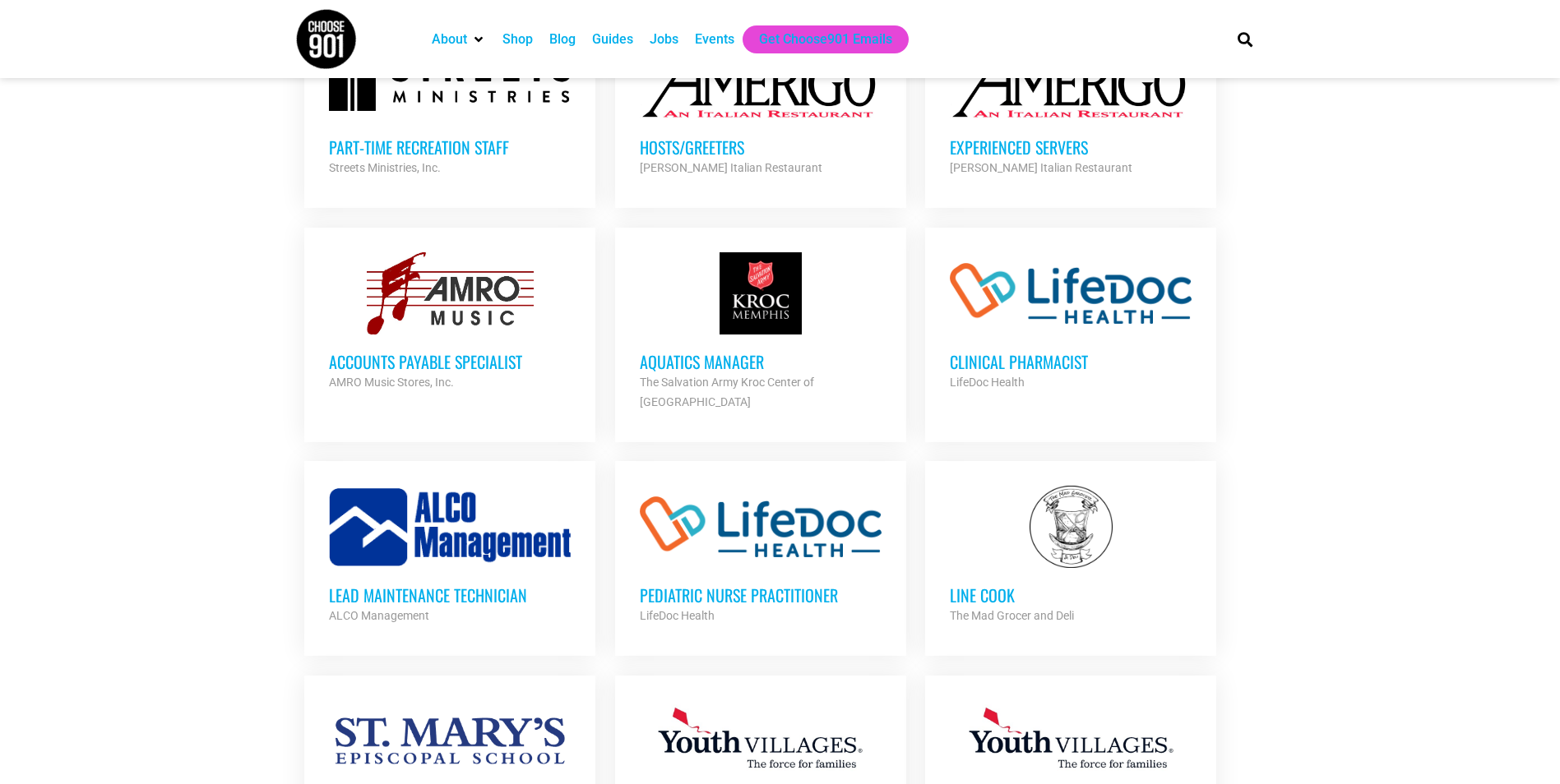
scroll to position [6007, 0]
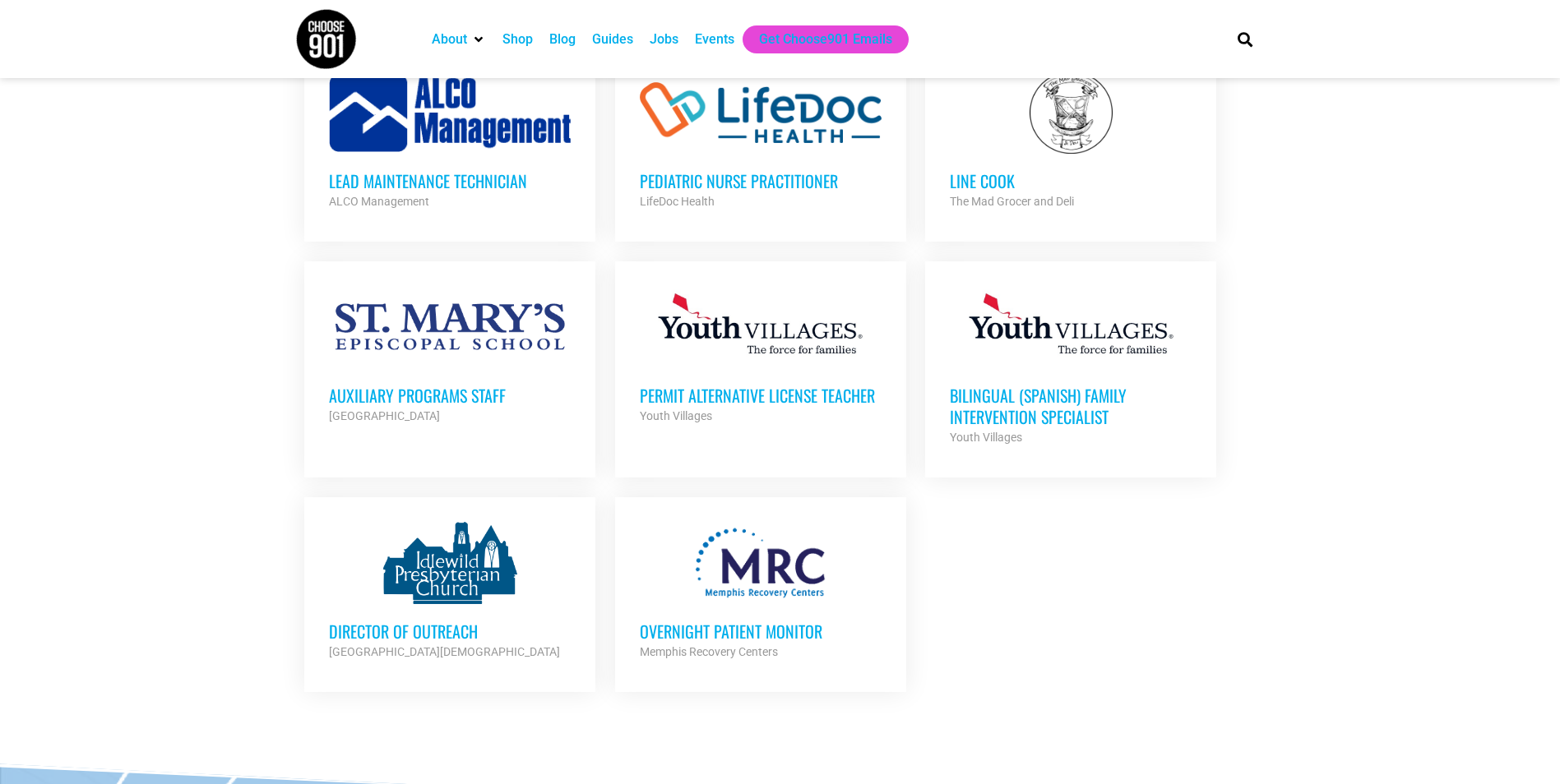
scroll to position [6418, 0]
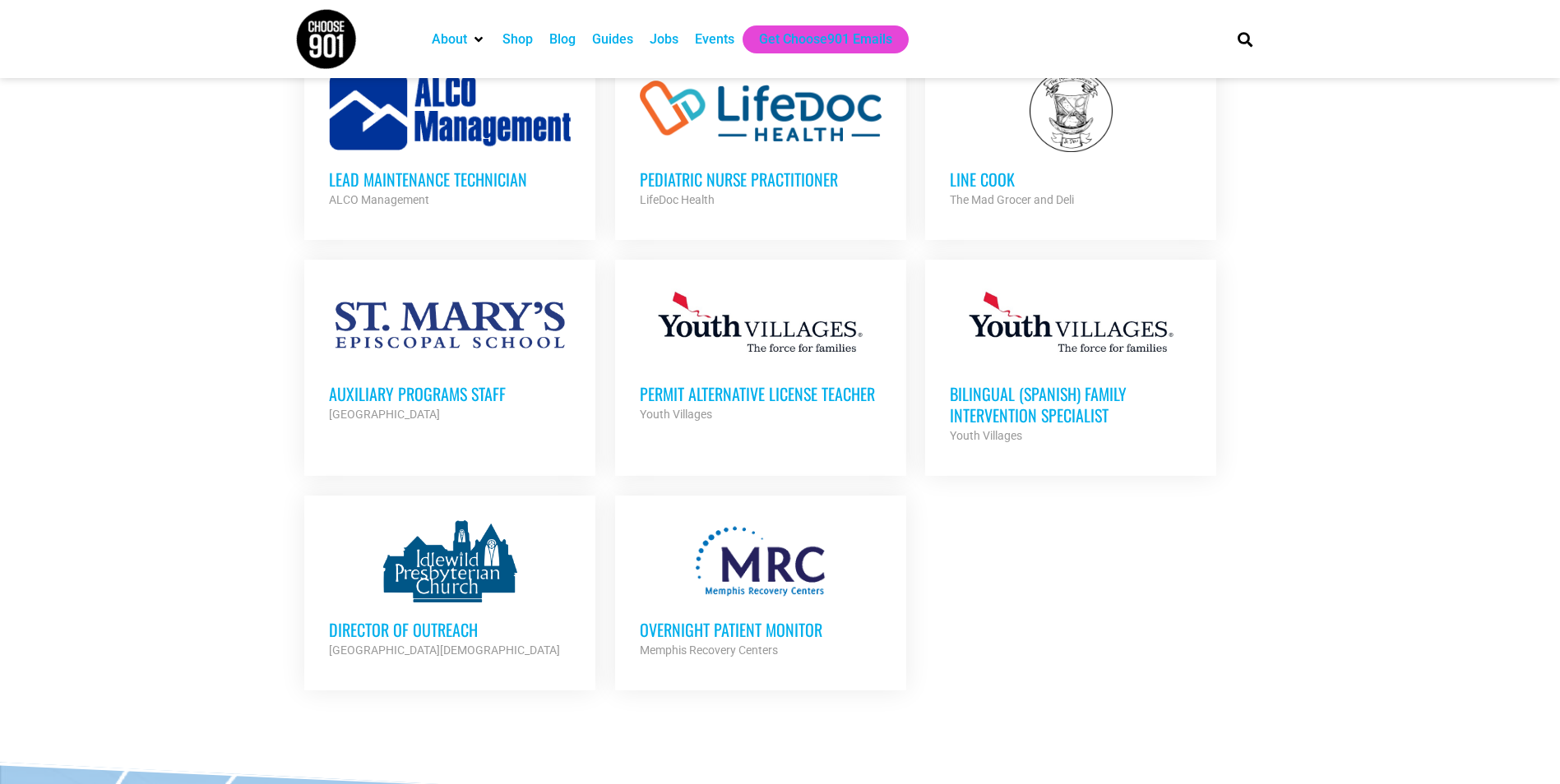
click at [472, 619] on h3 "Director of Outreach" at bounding box center [449, 630] width 241 height 21
click at [463, 619] on h3 "Director of Outreach" at bounding box center [449, 630] width 241 height 21
click at [406, 603] on div "Director of Outreach Idlewild Presbyterian Church Partner Org" at bounding box center [449, 631] width 241 height 57
click at [447, 619] on h3 "Director of Outreach" at bounding box center [449, 630] width 241 height 21
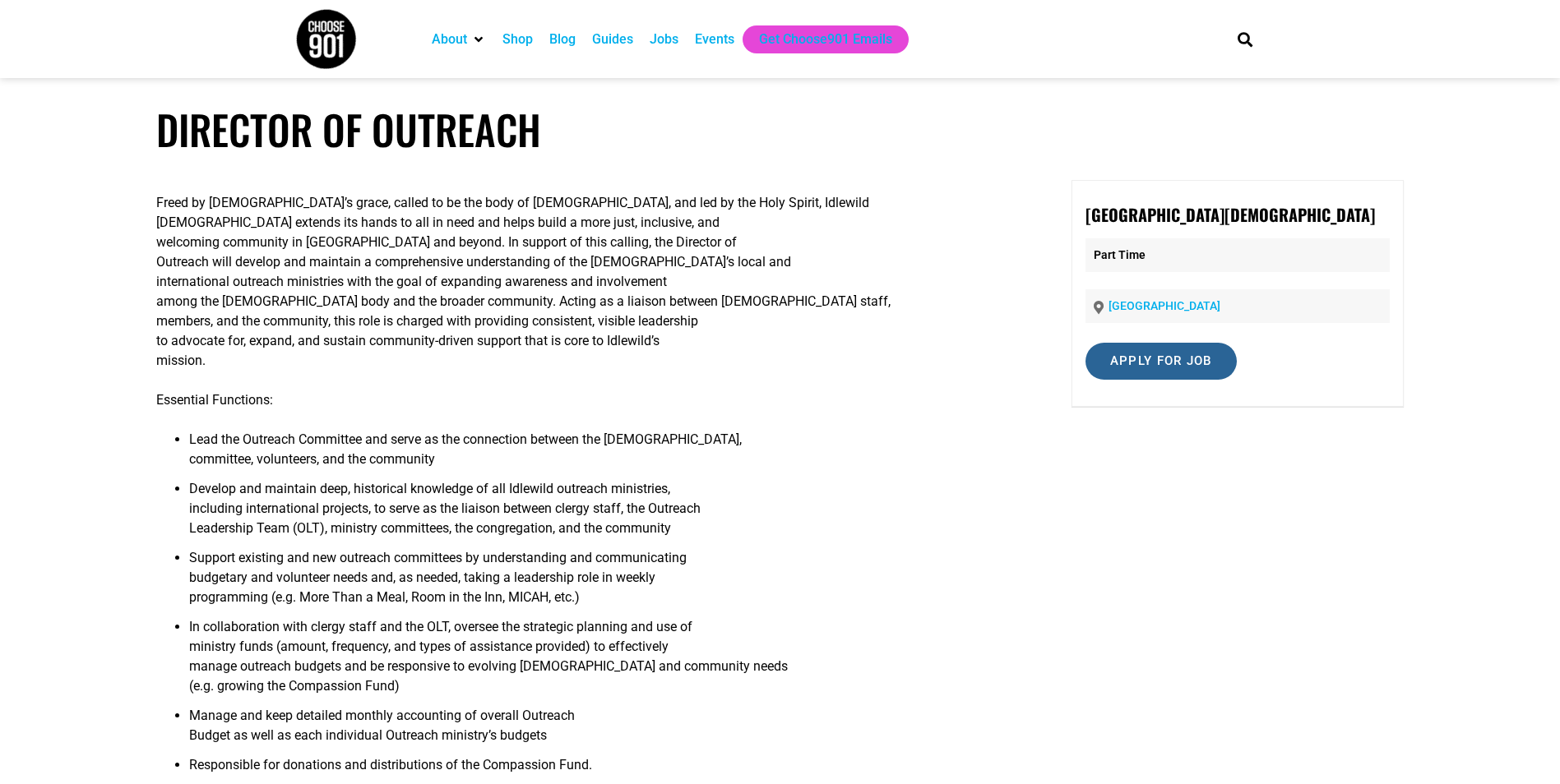
click at [1155, 366] on input "Apply for job" at bounding box center [1162, 361] width 151 height 37
click at [1137, 442] on p "To apply for this job please visit idlewildchurch.org ." at bounding box center [1237, 423] width 276 height 40
click at [1138, 426] on link "idlewildchurch.org" at bounding box center [1173, 433] width 100 height 16
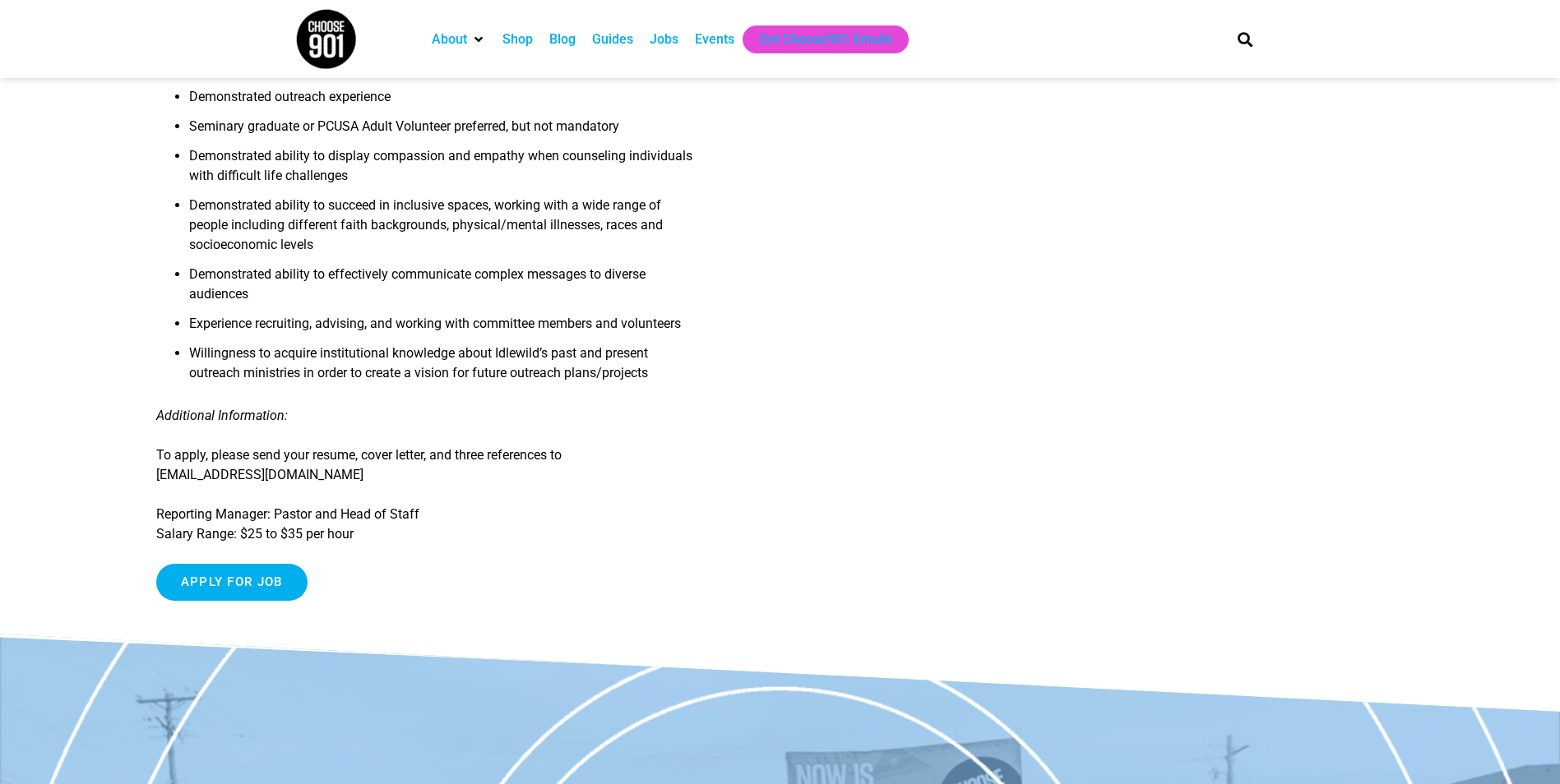
scroll to position [1233, 0]
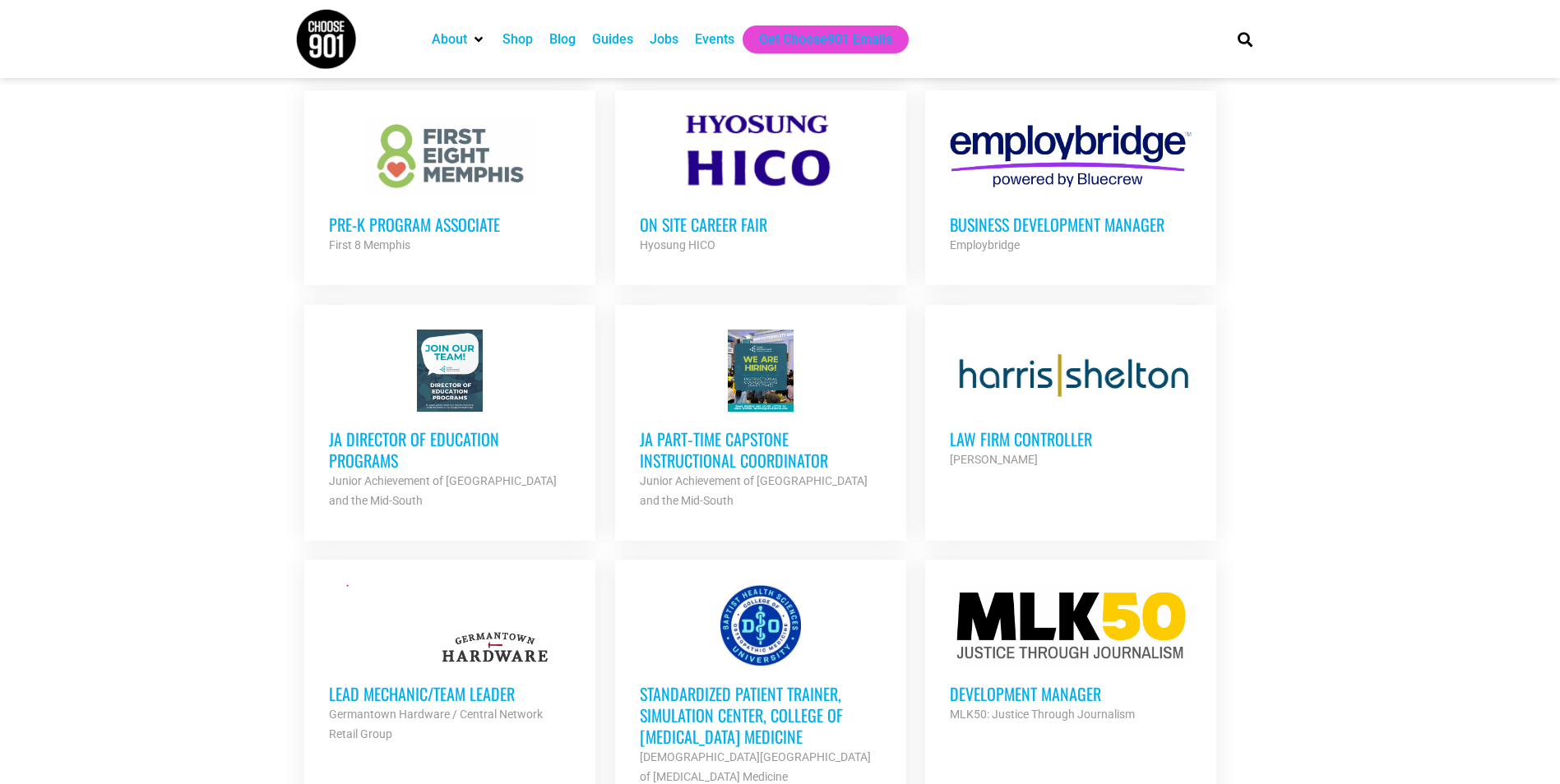
scroll to position [2144, 0]
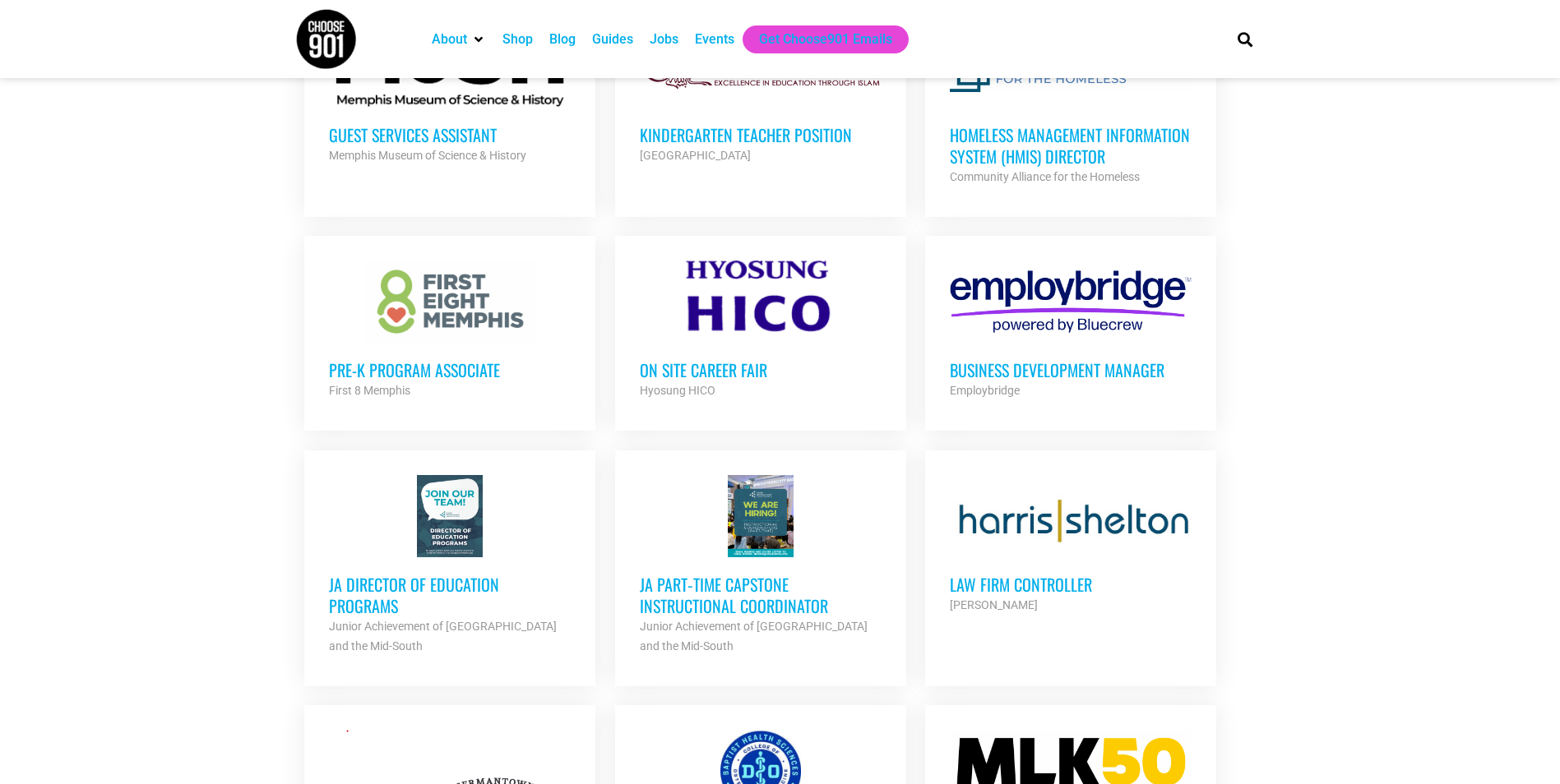
click at [486, 369] on h3 "Pre-K Program Associate" at bounding box center [449, 370] width 241 height 21
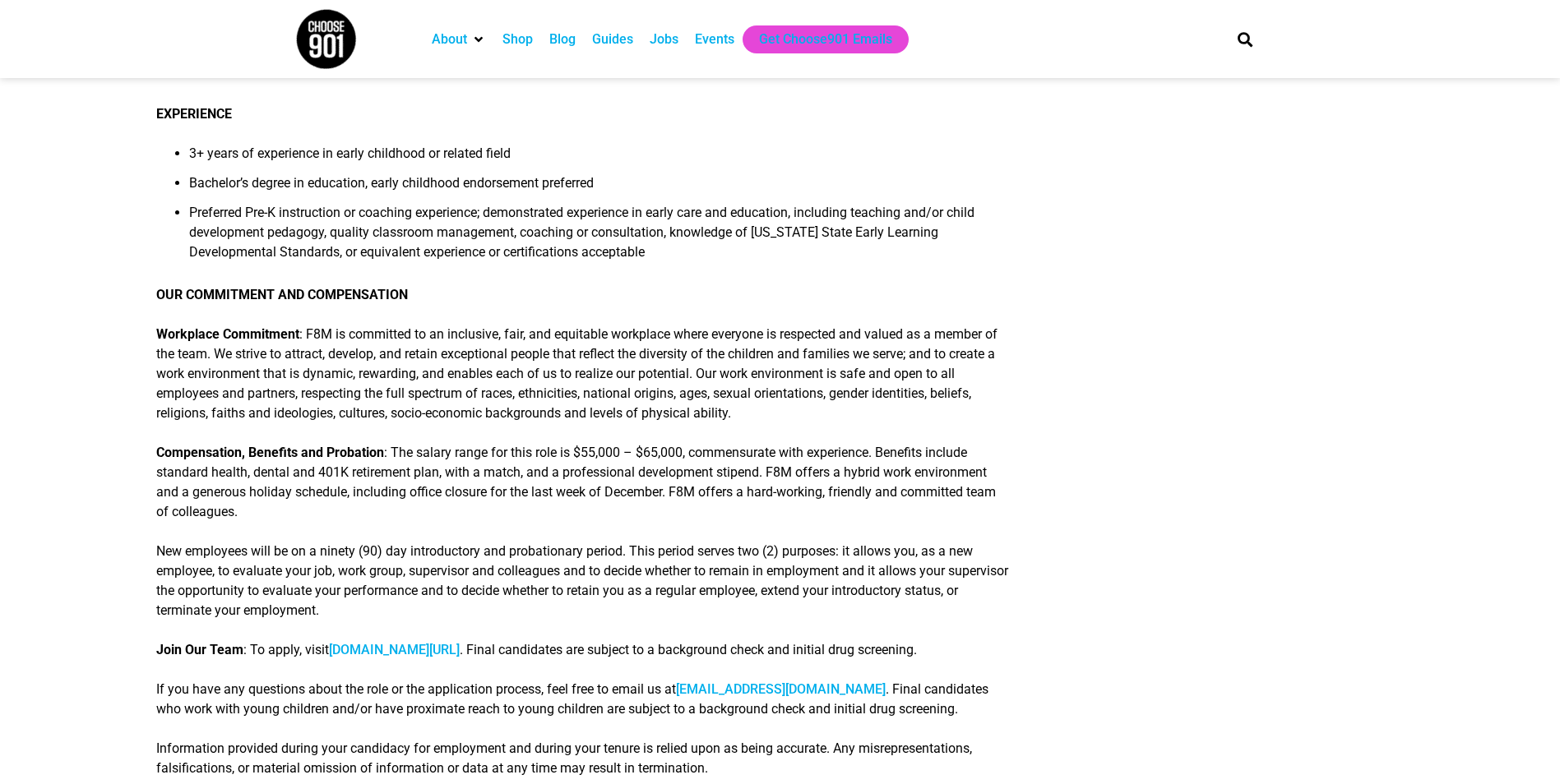
scroll to position [1973, 0]
